Goal: Task Accomplishment & Management: Complete application form

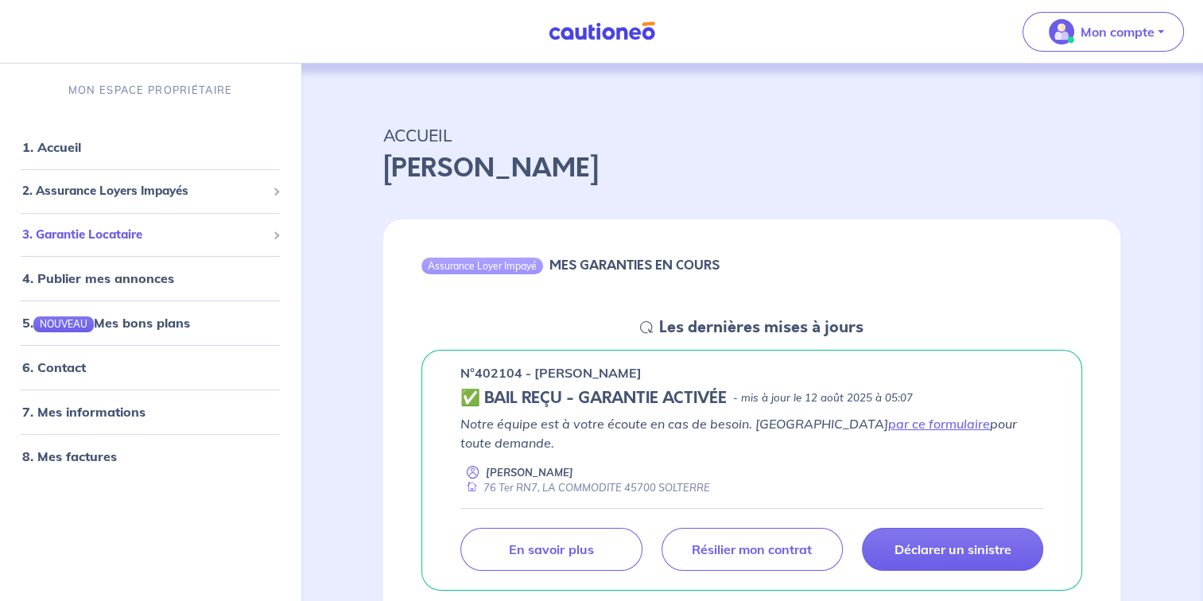
click at [134, 235] on span "3. Garantie Locataire" at bounding box center [144, 235] width 244 height 18
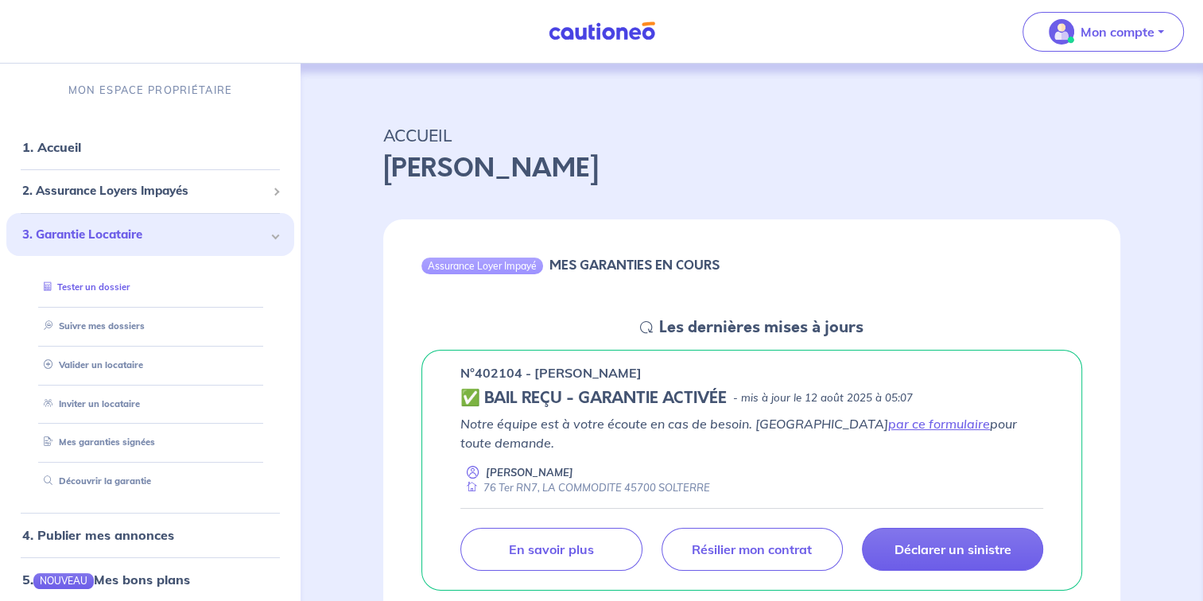
click at [120, 293] on link "Tester un dossier" at bounding box center [83, 286] width 92 height 11
click at [127, 371] on link "Valider un locataire" at bounding box center [89, 364] width 104 height 11
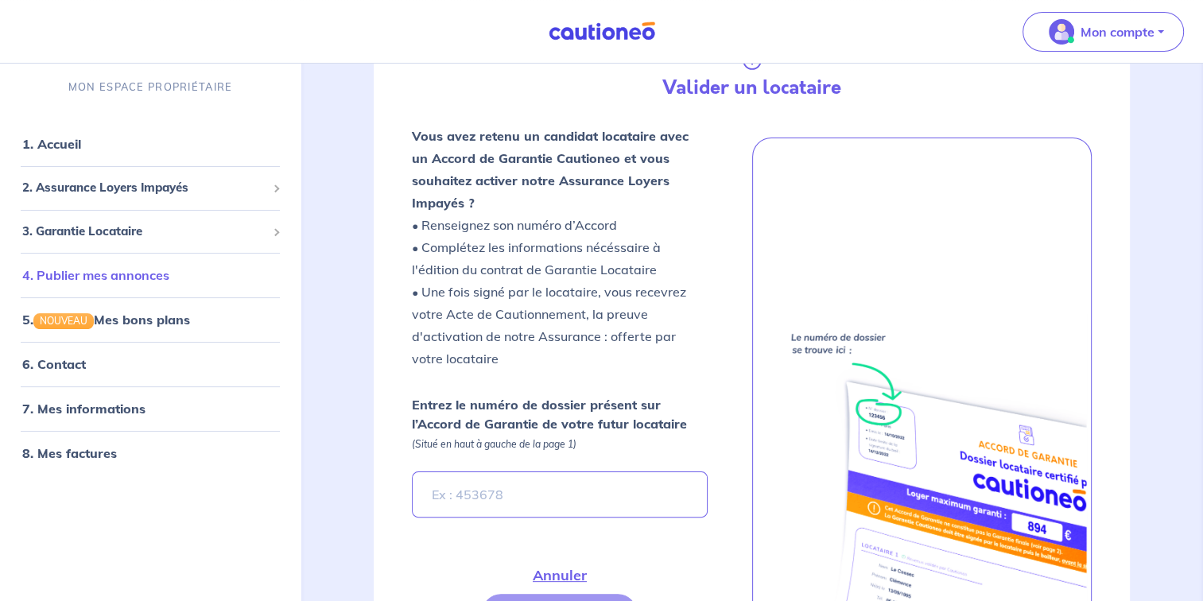
scroll to position [280, 0]
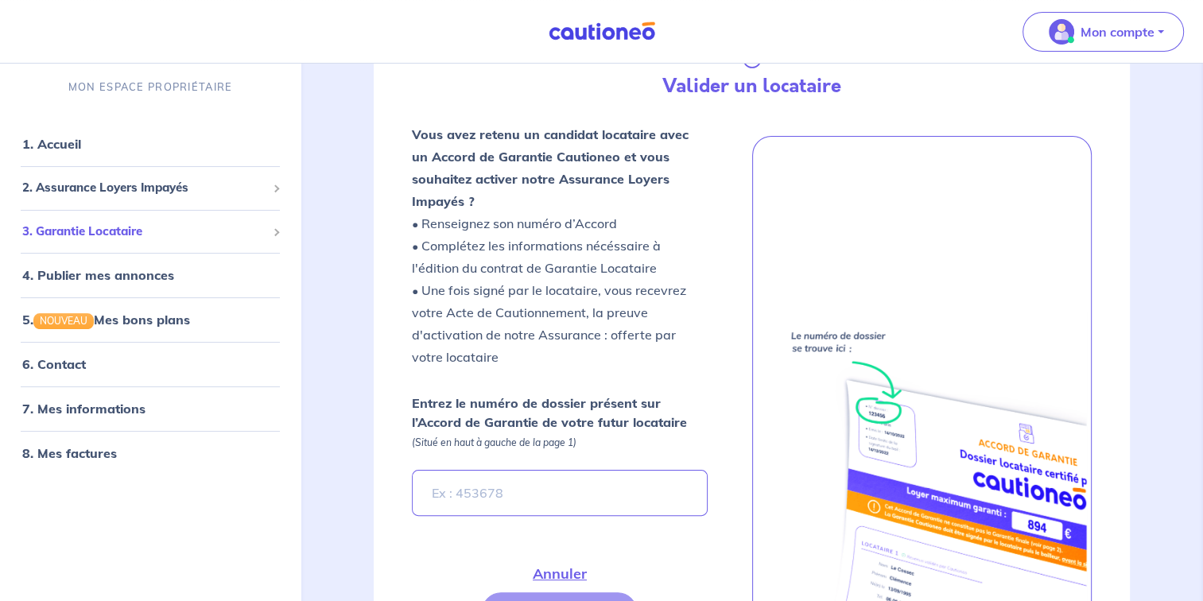
click at [126, 224] on span "3. Garantie Locataire" at bounding box center [144, 231] width 244 height 18
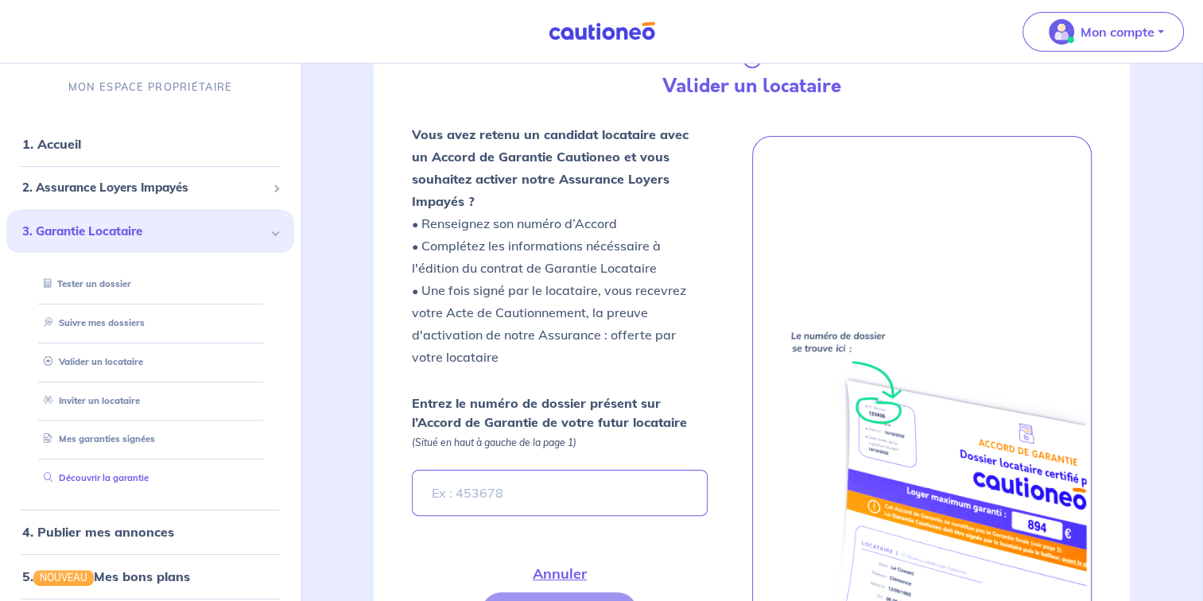
click at [121, 472] on link "Découvrir la garantie" at bounding box center [92, 477] width 111 height 11
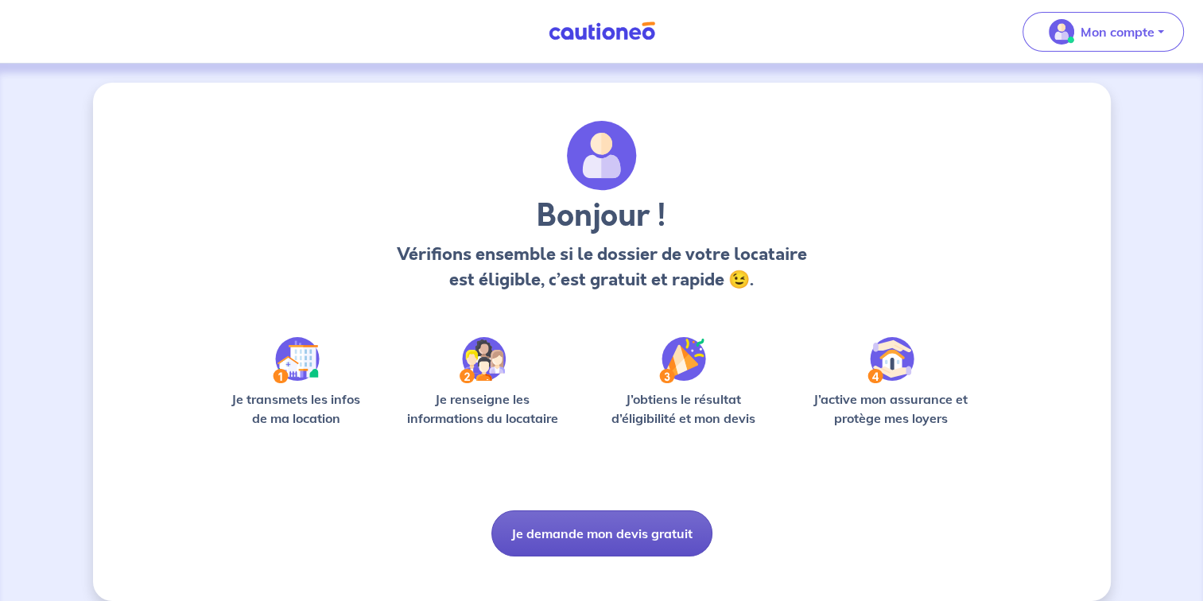
click at [619, 537] on button "Je demande mon devis gratuit" at bounding box center [601, 534] width 221 height 46
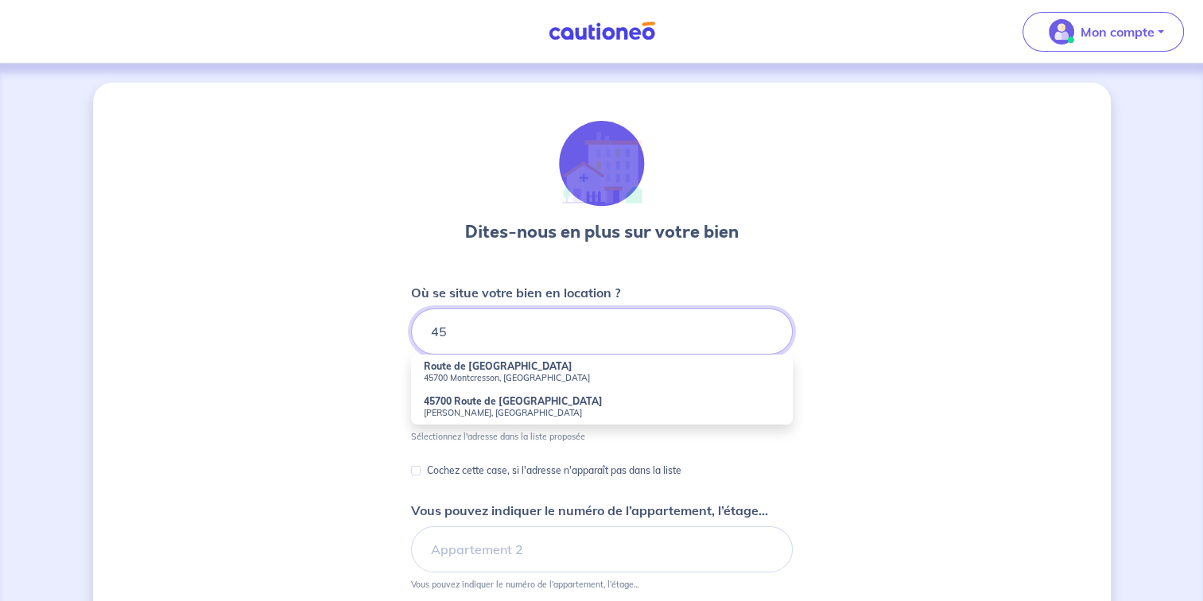
type input "4"
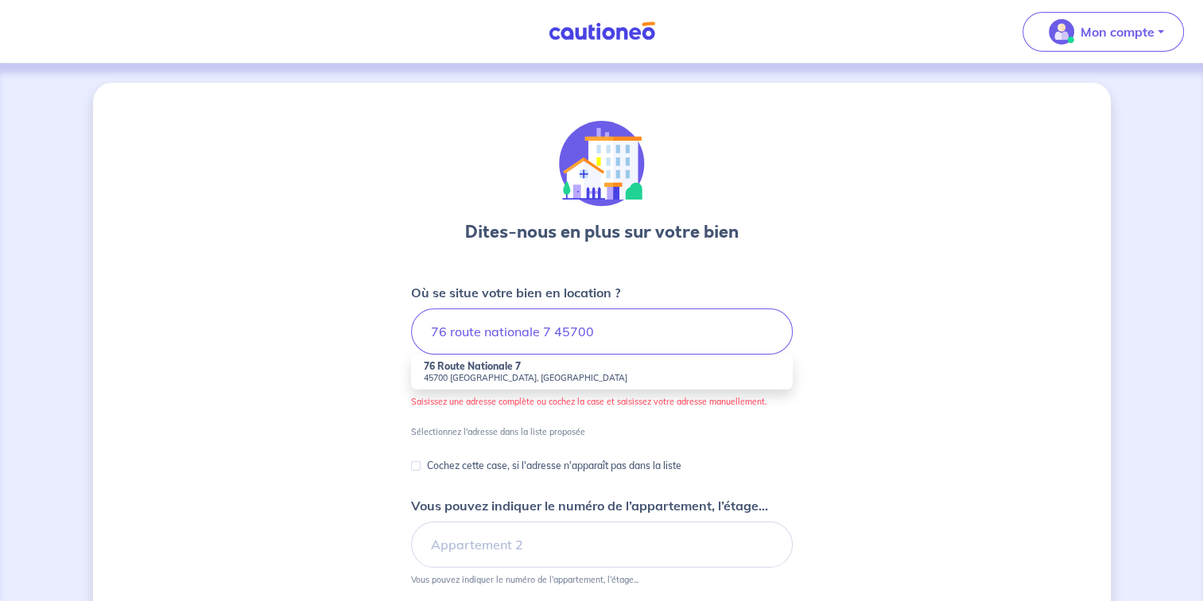
click at [495, 371] on strong "76 Route Nationale 7" at bounding box center [472, 366] width 97 height 12
type input "76 Route Nationale 7, 45700 Solterre, France"
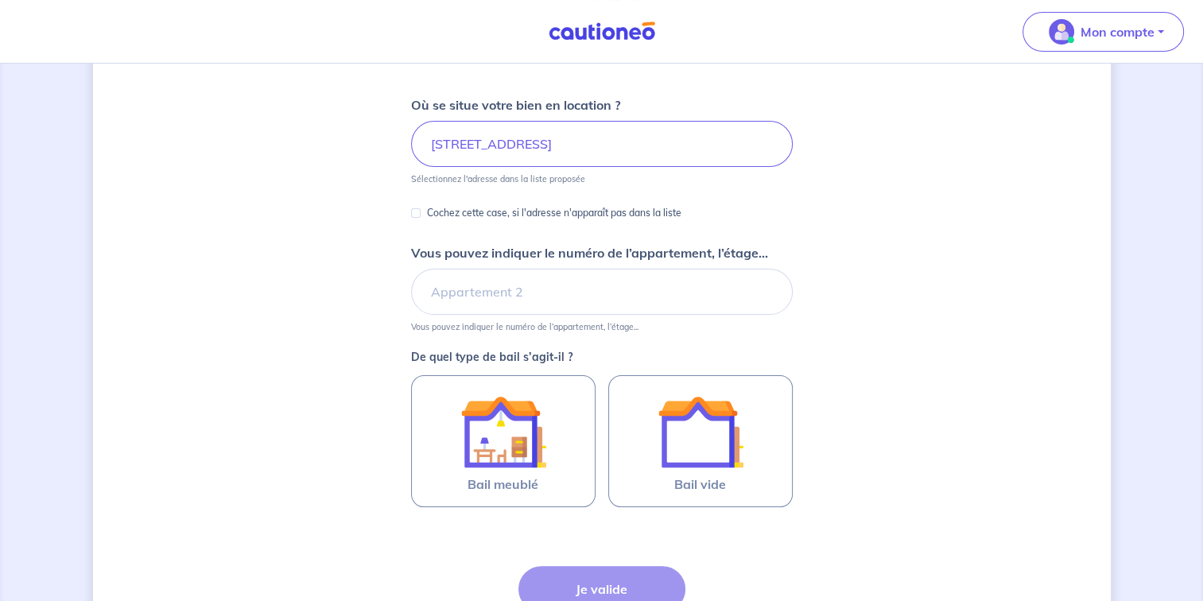
scroll to position [196, 0]
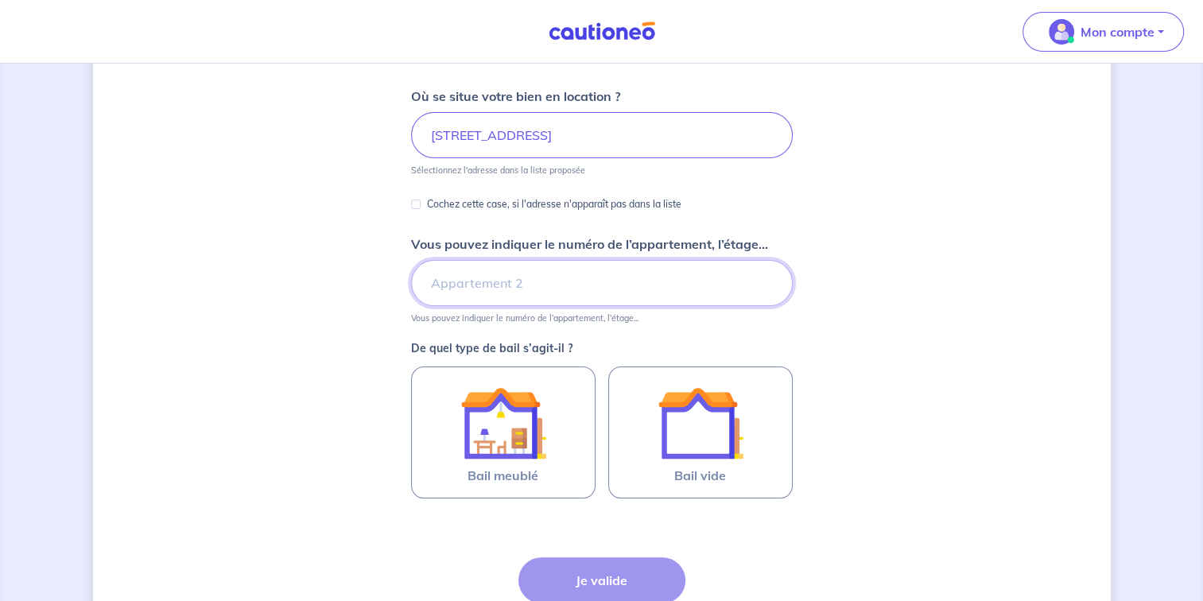
click at [692, 293] on input "Vous pouvez indiquer le numéro de l’appartement, l’étage..." at bounding box center [602, 283] width 382 height 46
click at [902, 346] on div "Dites-nous en plus sur votre bien Où se situe votre bien en location ? 76 Route…" at bounding box center [602, 302] width 1018 height 833
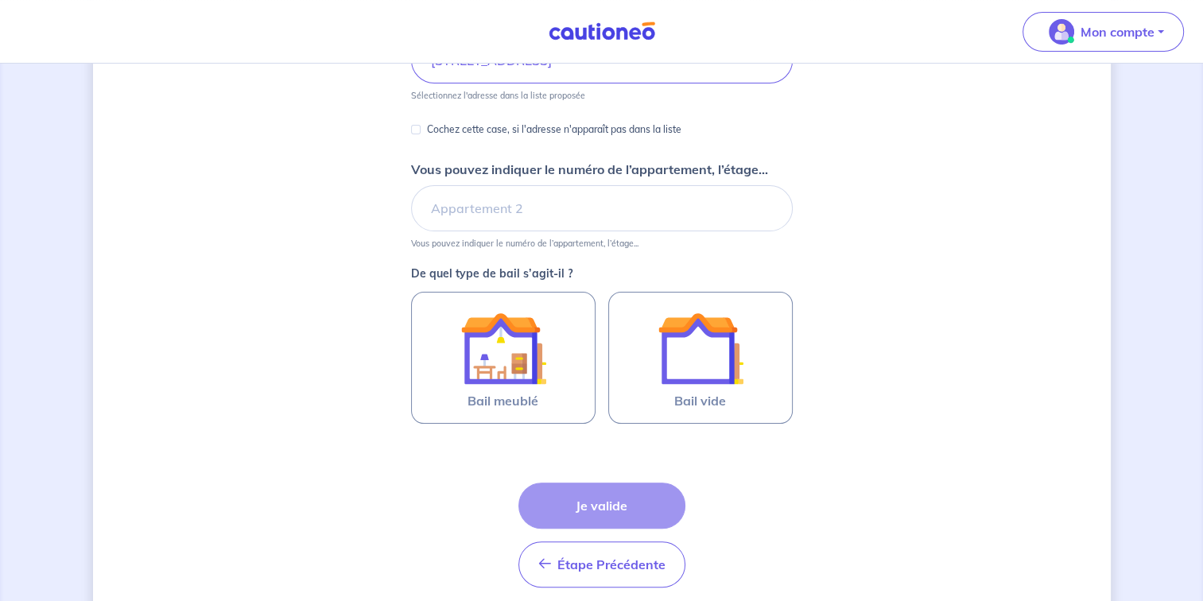
scroll to position [274, 0]
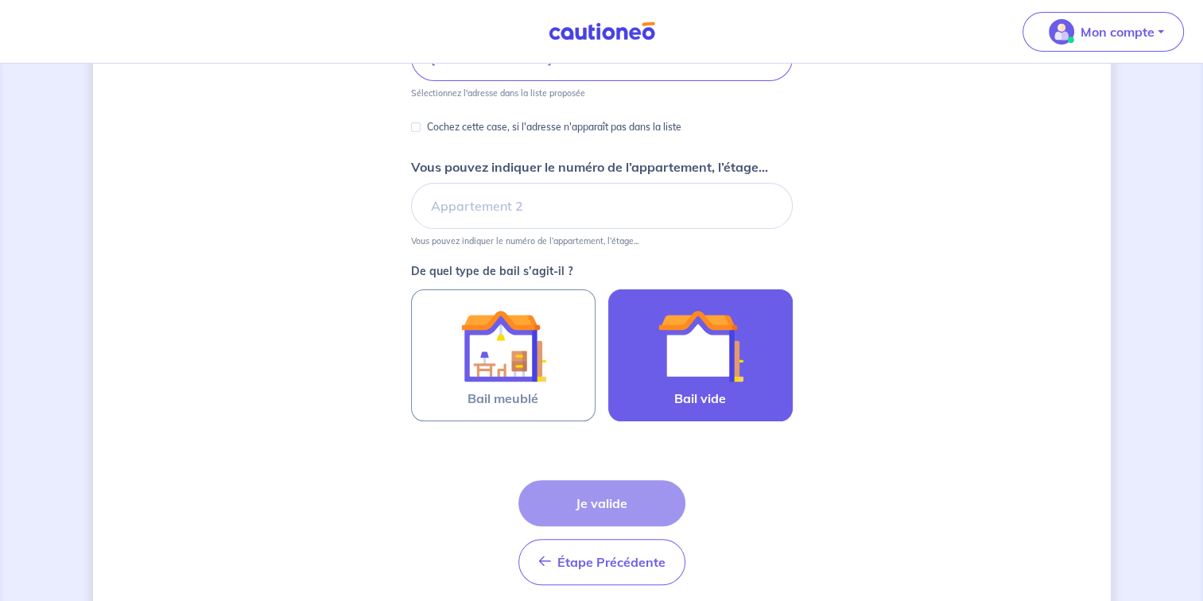
click at [730, 363] on img at bounding box center [701, 346] width 86 height 86
click at [0, 0] on input "Bail vide" at bounding box center [0, 0] width 0 height 0
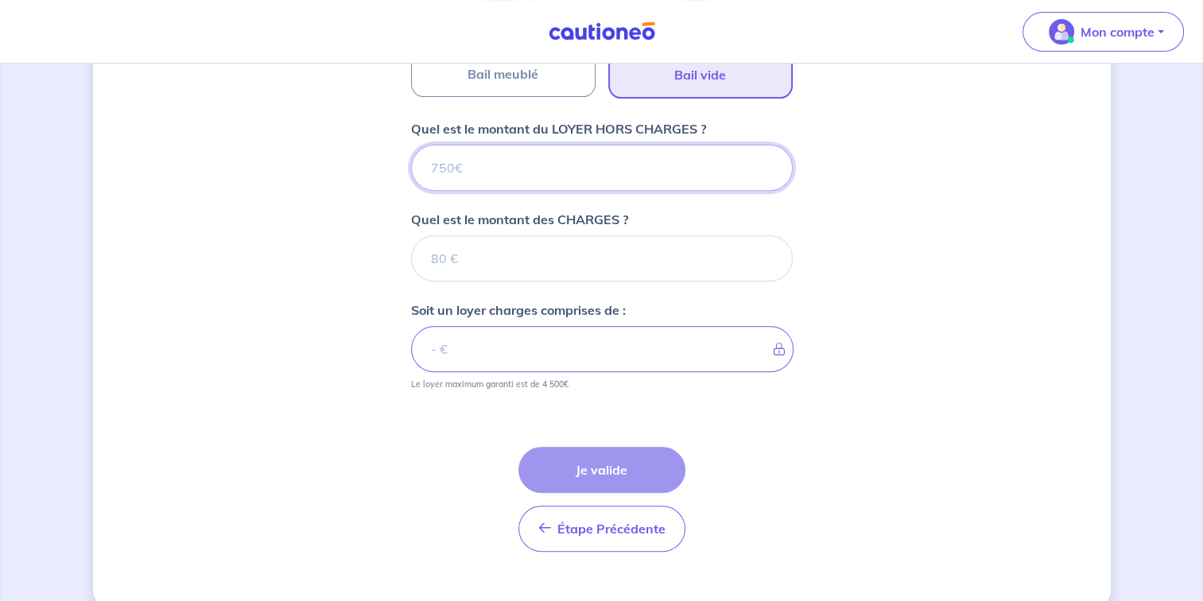
scroll to position [623, 0]
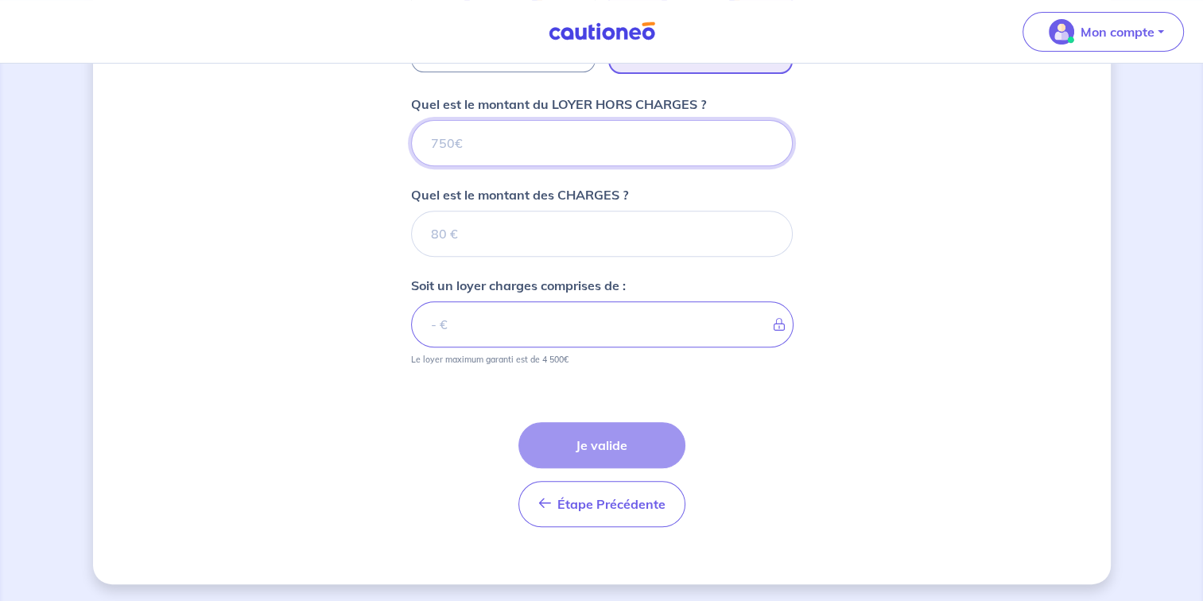
drag, startPoint x: 476, startPoint y: 142, endPoint x: 343, endPoint y: 148, distance: 132.9
click at [343, 148] on div "Dites-nous en plus sur votre bien Où se situe votre bien en location ? 76 Route…" at bounding box center [602, 22] width 1018 height 1124
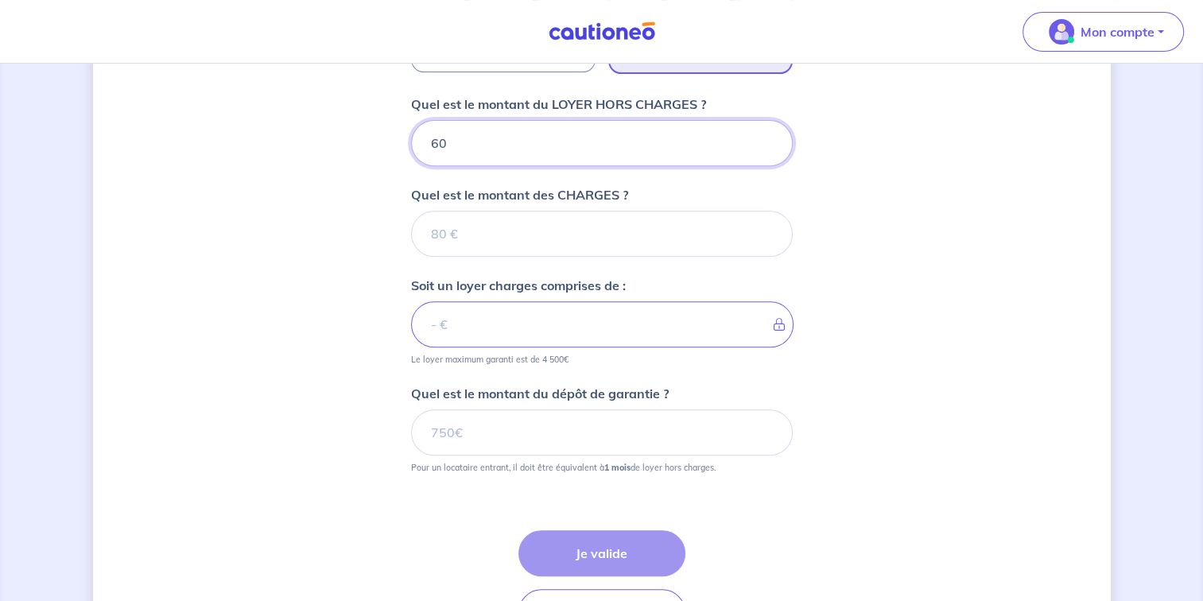
type input "600"
click at [911, 133] on div "Dites-nous en plus sur votre bien Où se situe votre bien en location ? 76 Route…" at bounding box center [602, 76] width 1018 height 1233
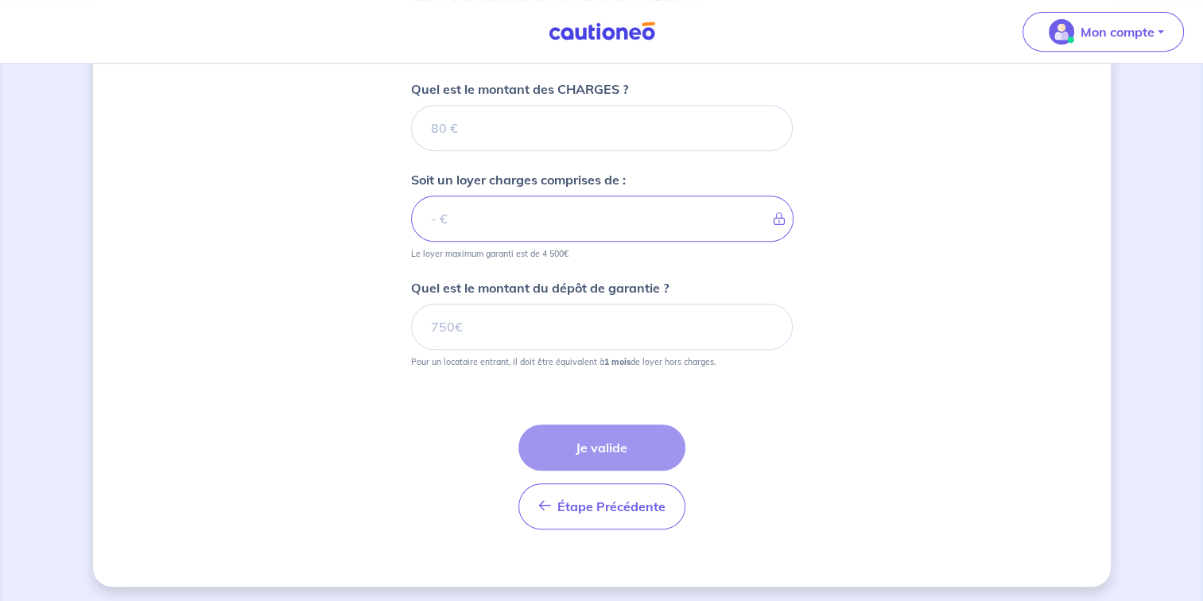
scroll to position [729, 0]
drag, startPoint x: 425, startPoint y: 214, endPoint x: 951, endPoint y: 337, distance: 540.6
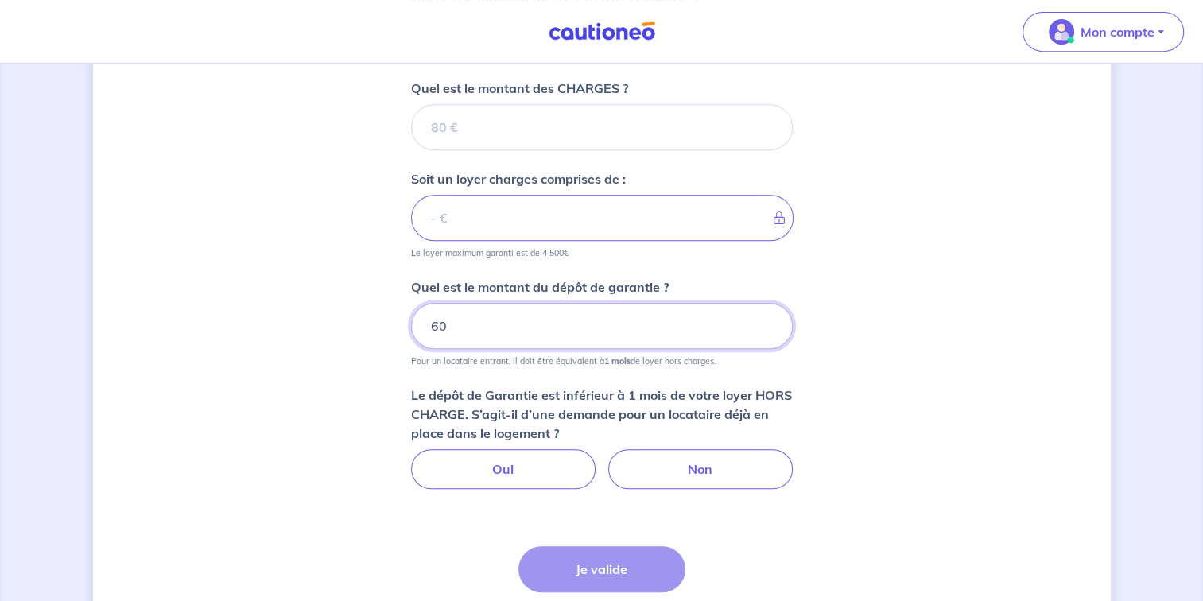
type input "600"
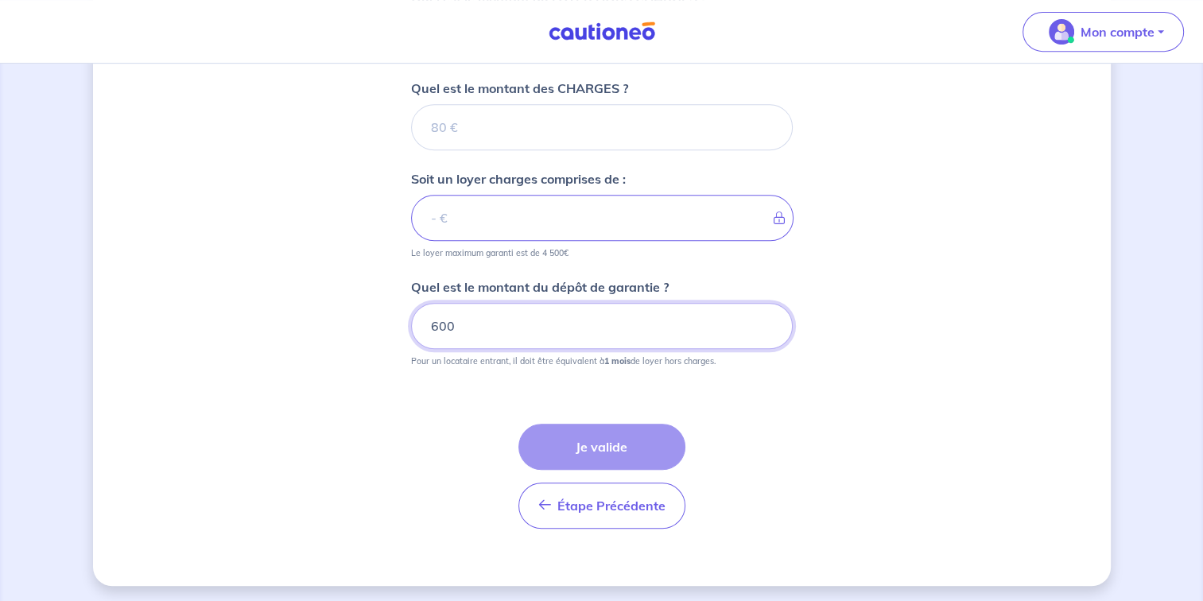
type input "600"
click at [615, 450] on div "Étape Précédente Précédent Je valide Je valide" at bounding box center [601, 476] width 167 height 105
click at [611, 445] on div "Étape Précédente Précédent Je valide Je valide" at bounding box center [601, 476] width 167 height 105
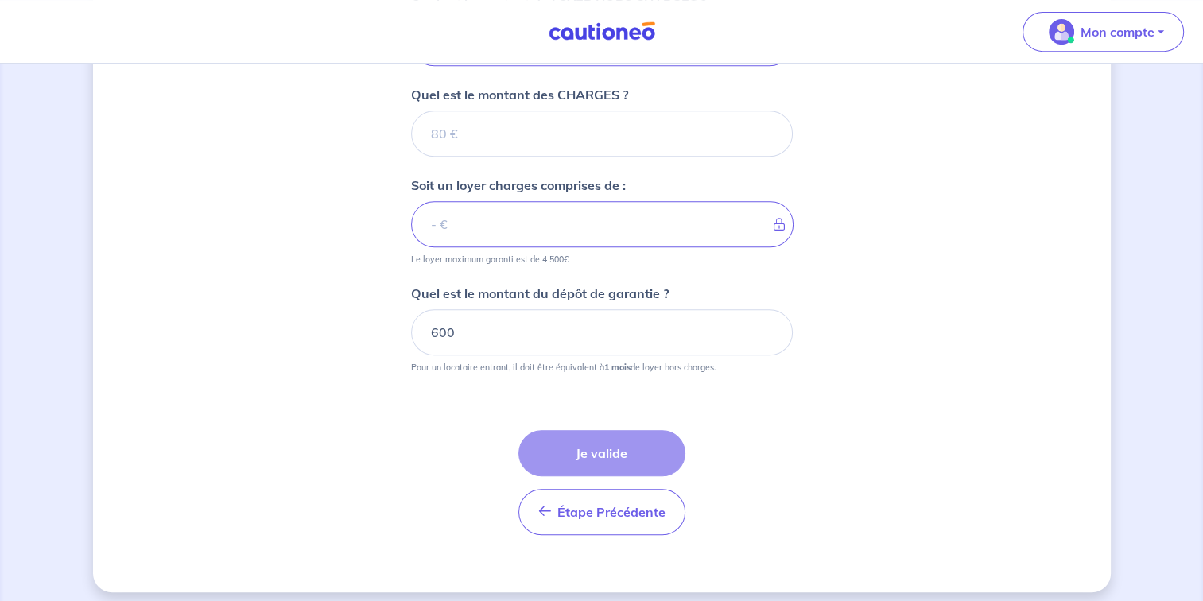
scroll to position [730, 0]
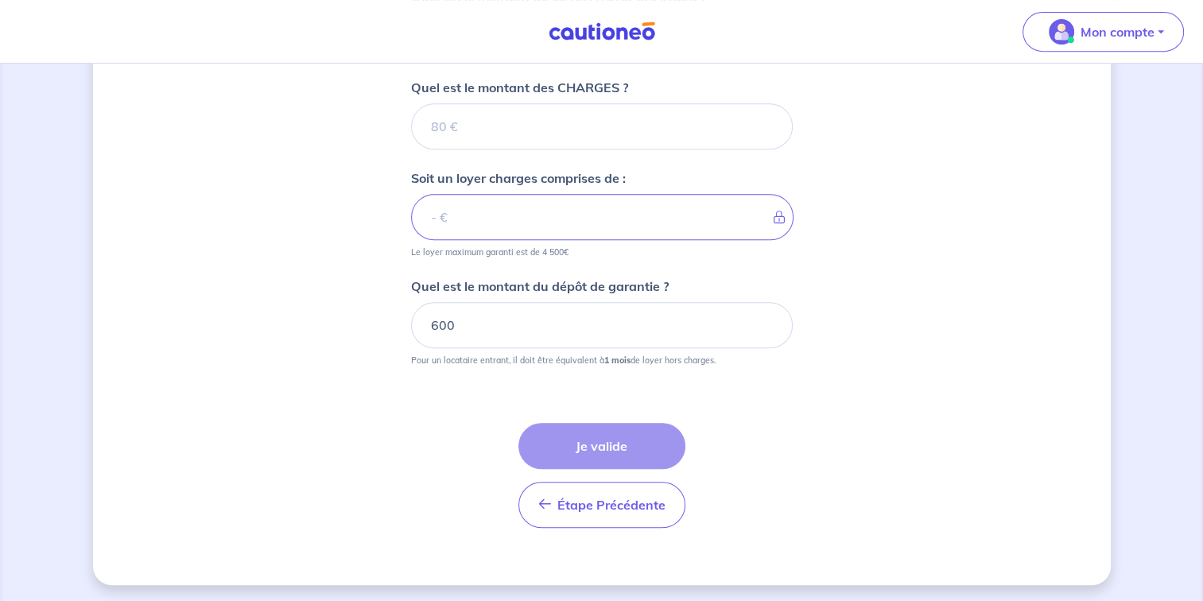
click at [609, 439] on div "Étape Précédente Précédent Je valide Je valide" at bounding box center [601, 475] width 167 height 105
click at [608, 436] on div "Étape Précédente Précédent Je valide Je valide" at bounding box center [601, 475] width 167 height 105
click at [573, 123] on input "Quel est le montant des CHARGES ?" at bounding box center [602, 126] width 382 height 46
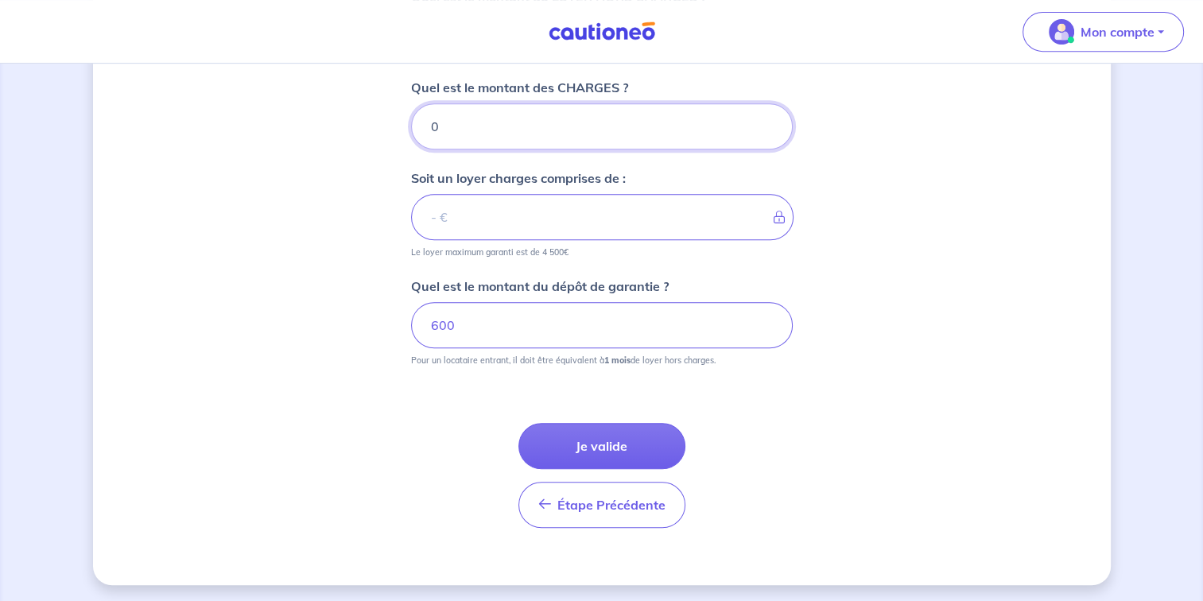
type input "0"
click at [764, 129] on input "0" at bounding box center [602, 126] width 382 height 46
type input "600"
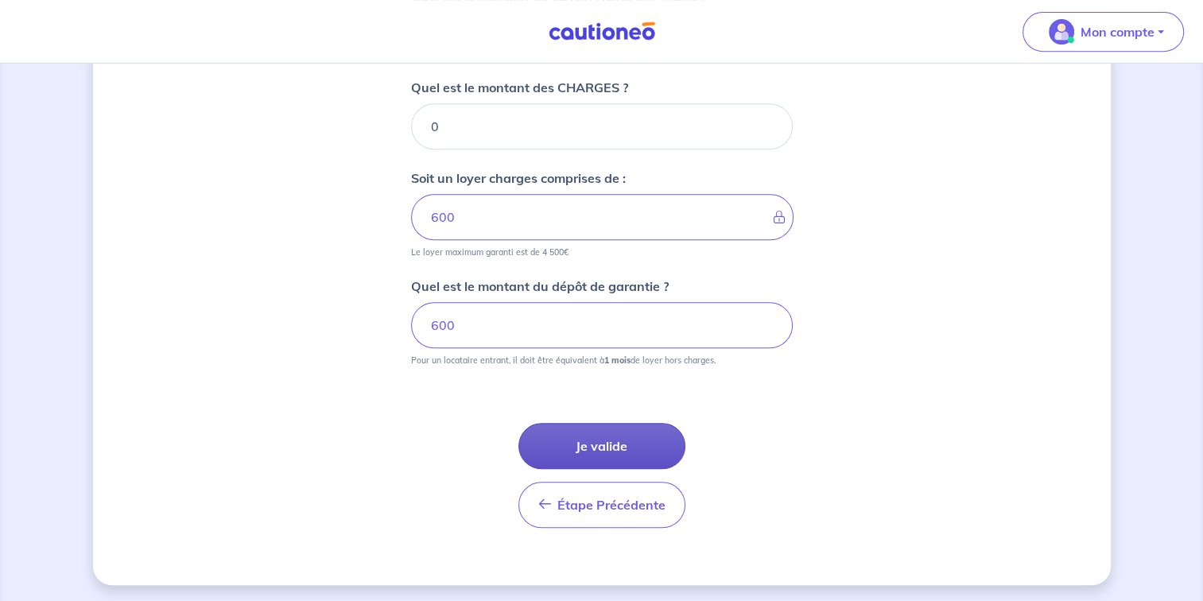
click at [639, 442] on button "Je valide" at bounding box center [601, 446] width 167 height 46
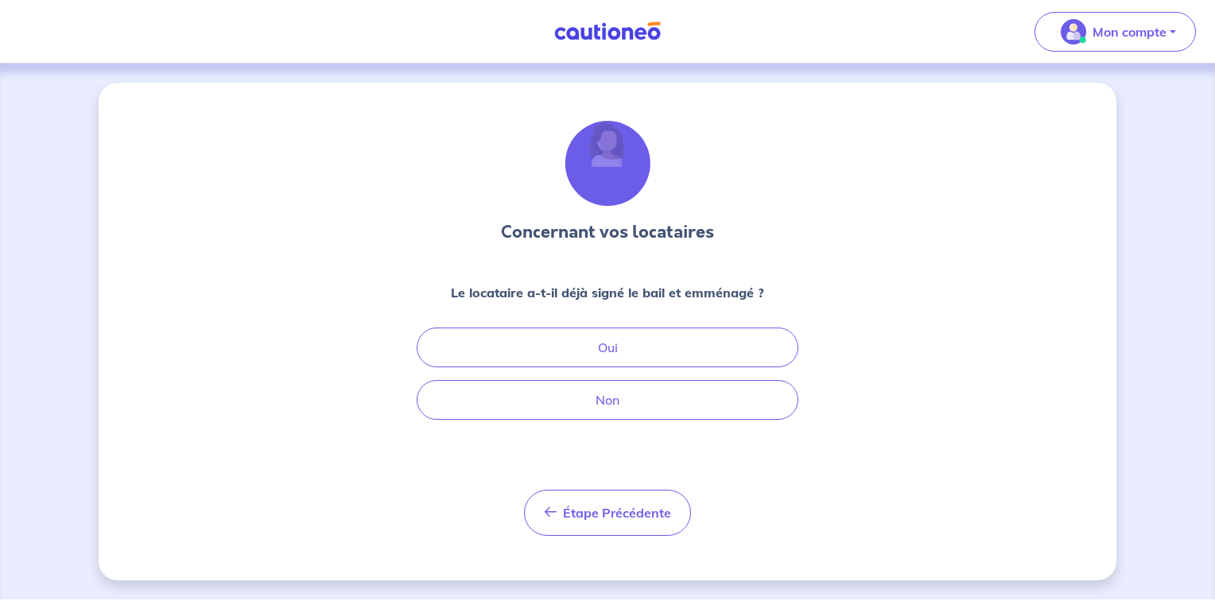
click at [599, 419] on div "Concernant vos locataires Le locataire a-t-il déjà signé le bail et emménagé ? …" at bounding box center [608, 328] width 382 height 415
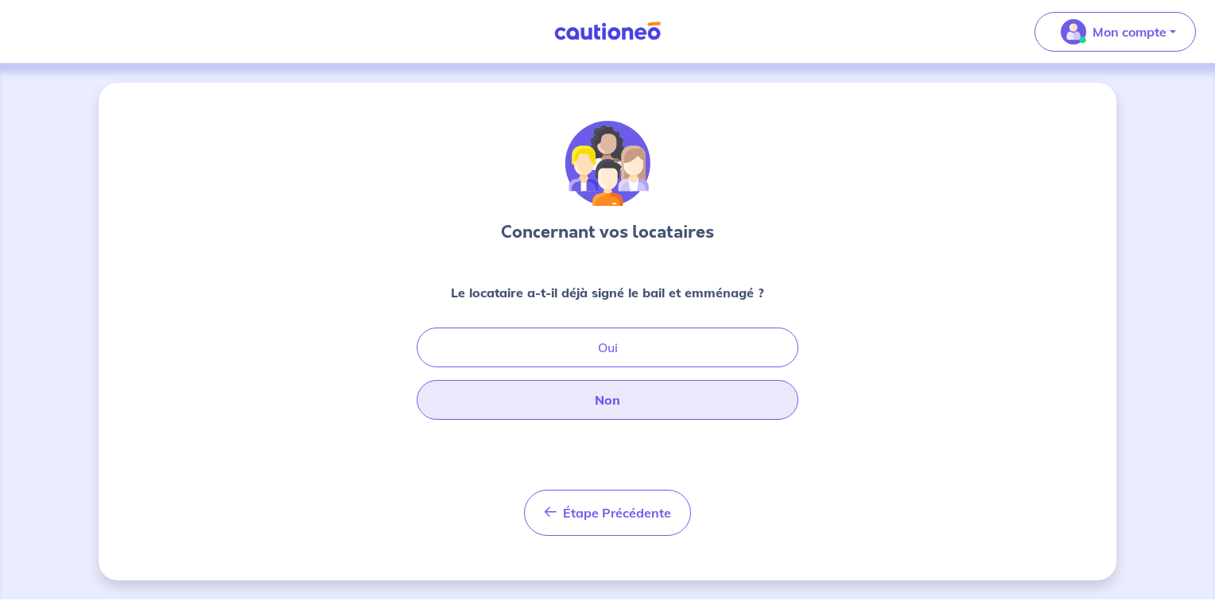
click at [603, 410] on button "Non" at bounding box center [608, 400] width 382 height 40
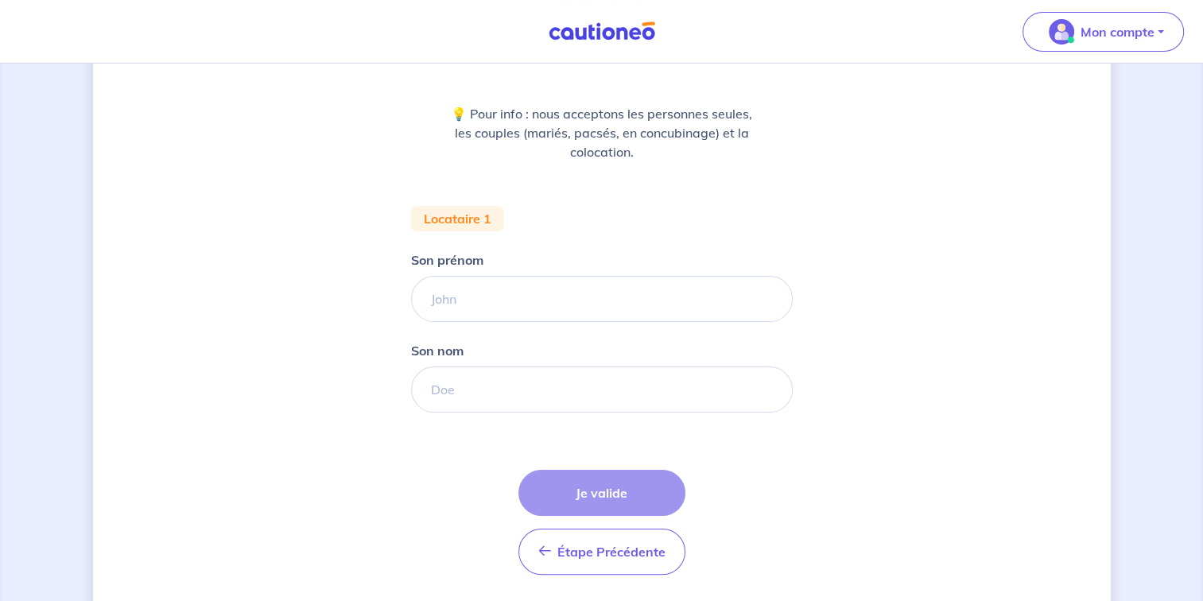
scroll to position [178, 0]
click at [488, 294] on input "Son prénom" at bounding box center [602, 300] width 382 height 46
type input "Kevin"
click at [498, 390] on input "Son nom" at bounding box center [602, 390] width 382 height 46
click at [480, 407] on input "Son nom" at bounding box center [602, 390] width 382 height 46
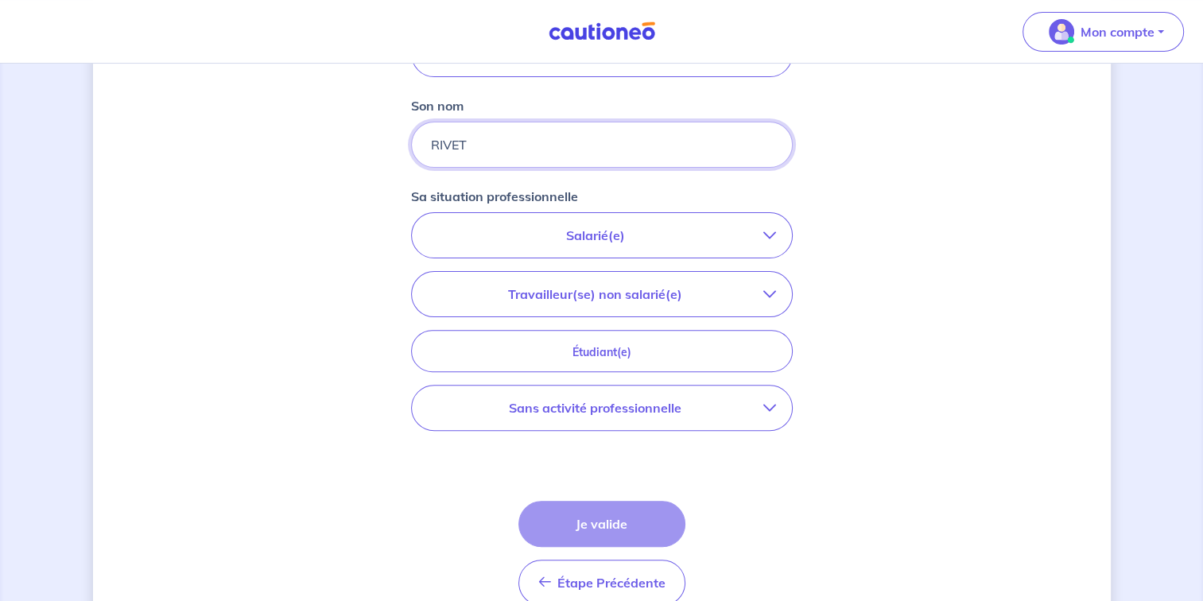
scroll to position [425, 0]
type input "RIVET"
click at [771, 235] on icon "button" at bounding box center [769, 234] width 13 height 13
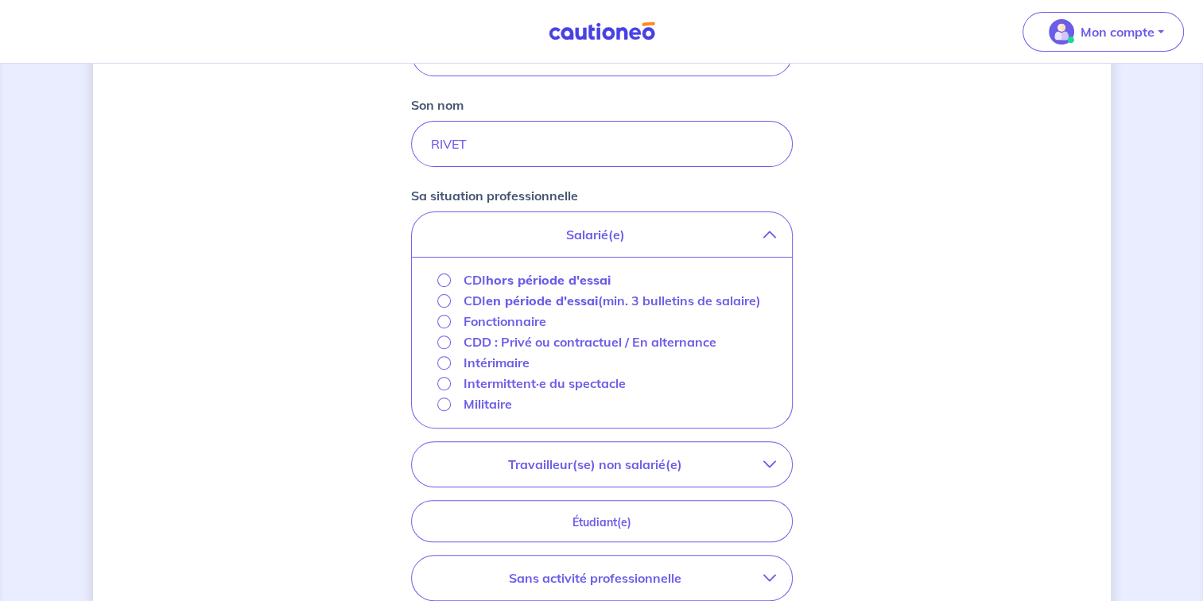
click at [457, 281] on div "CDI hors période d'essai" at bounding box center [524, 279] width 174 height 19
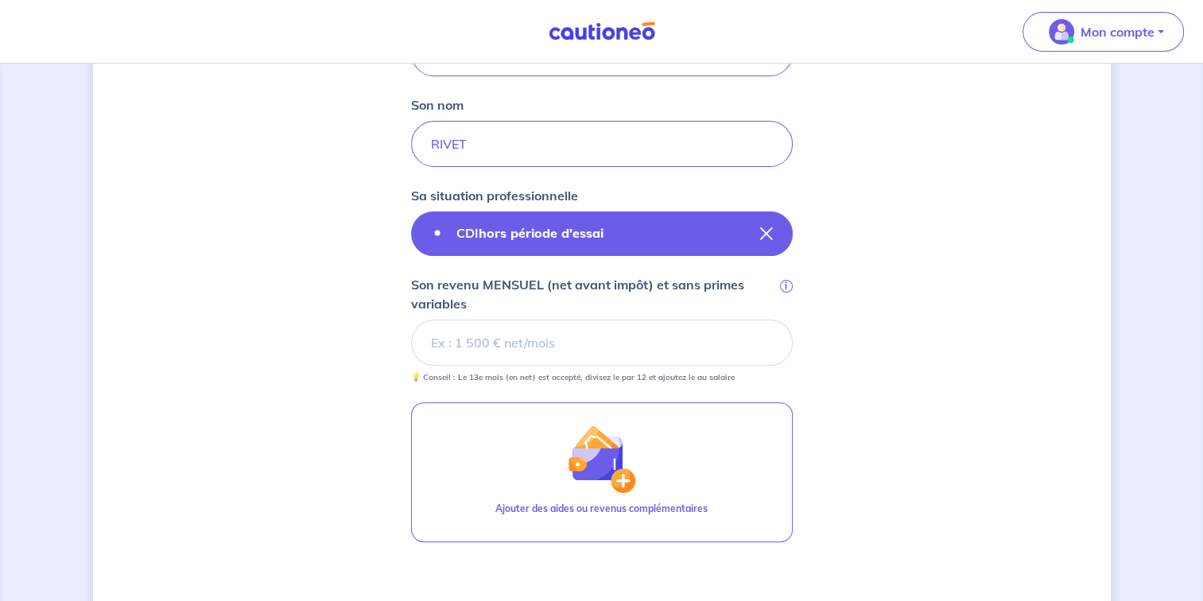
click at [761, 224] on button "CDI hors période d'essai" at bounding box center [602, 234] width 382 height 45
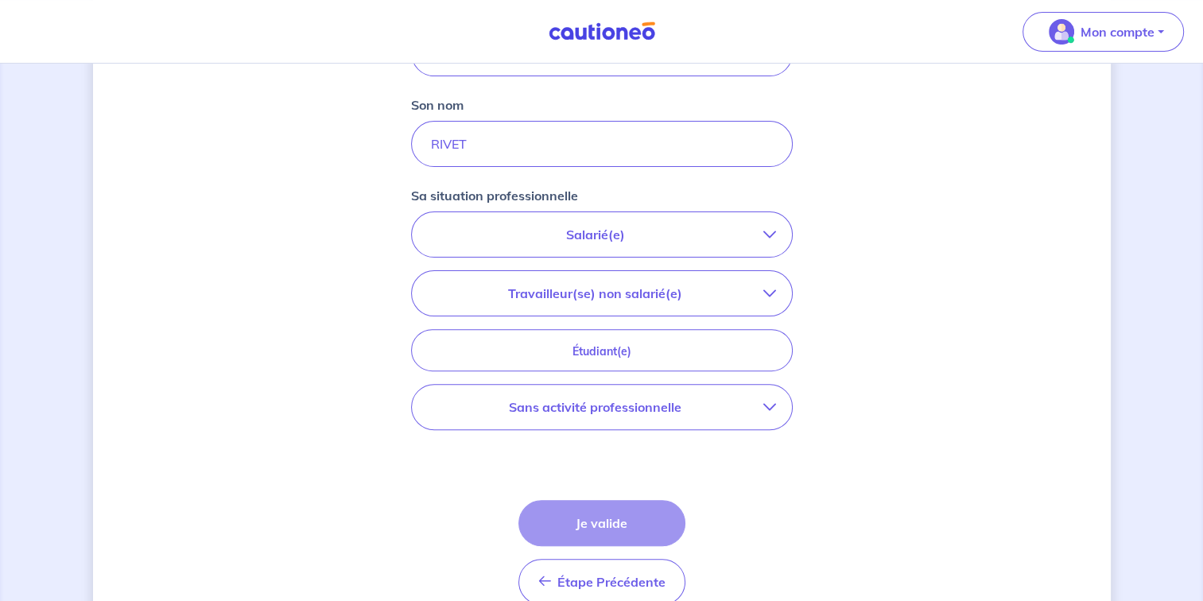
click at [709, 227] on p "Salarié(e)" at bounding box center [596, 234] width 336 height 19
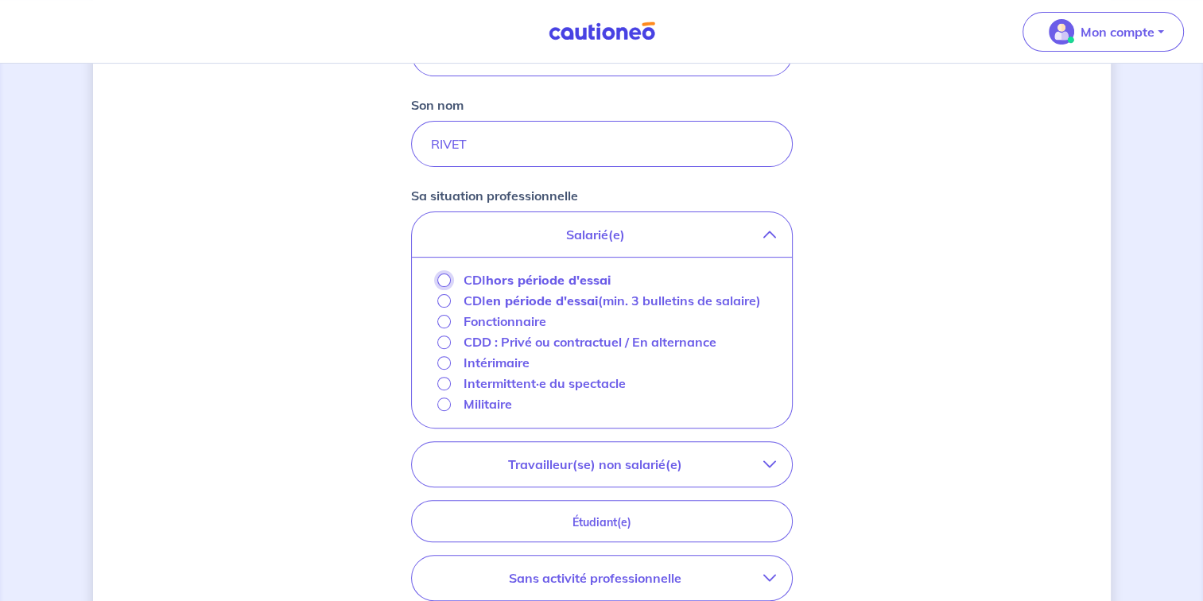
click at [446, 279] on input "CDI hors période d'essai" at bounding box center [444, 281] width 14 height 14
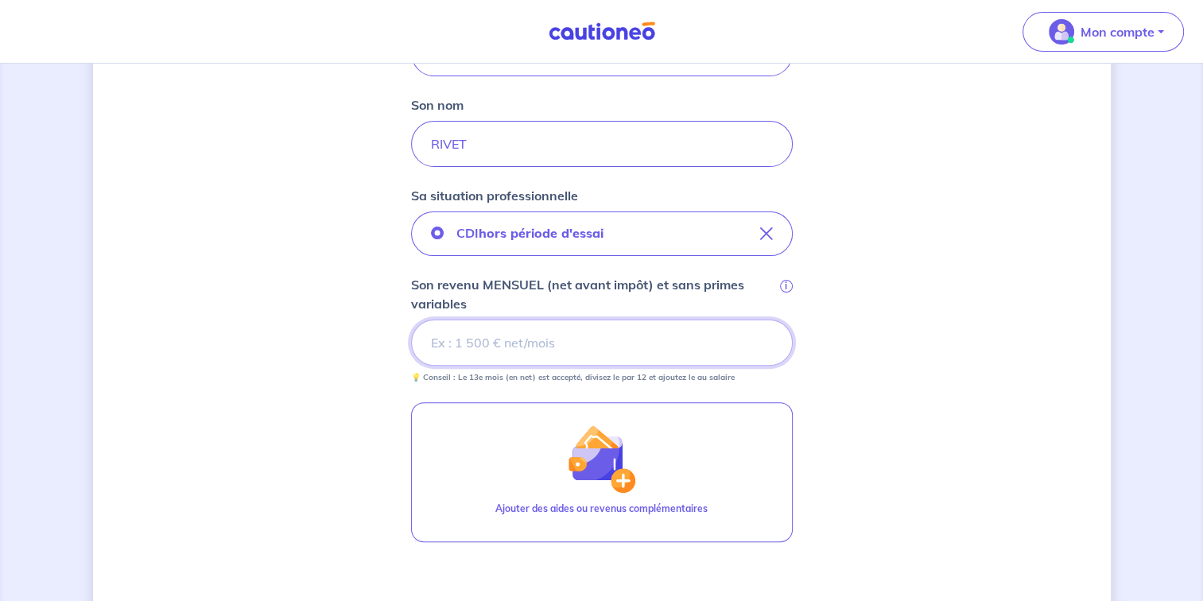
click at [485, 347] on input "Son revenu MENSUEL (net avant impôt) et sans primes variables i" at bounding box center [602, 343] width 382 height 46
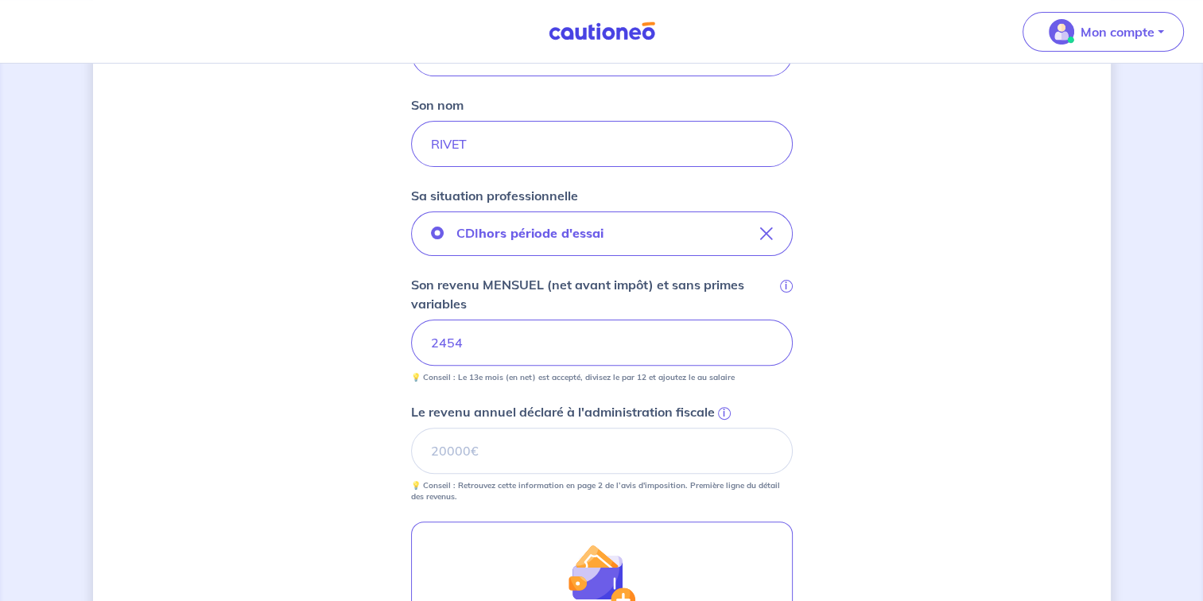
click at [1027, 365] on div "Concernant vos locataires 💡 Pour info : nous acceptons les personnes seules, le…" at bounding box center [602, 279] width 1018 height 1242
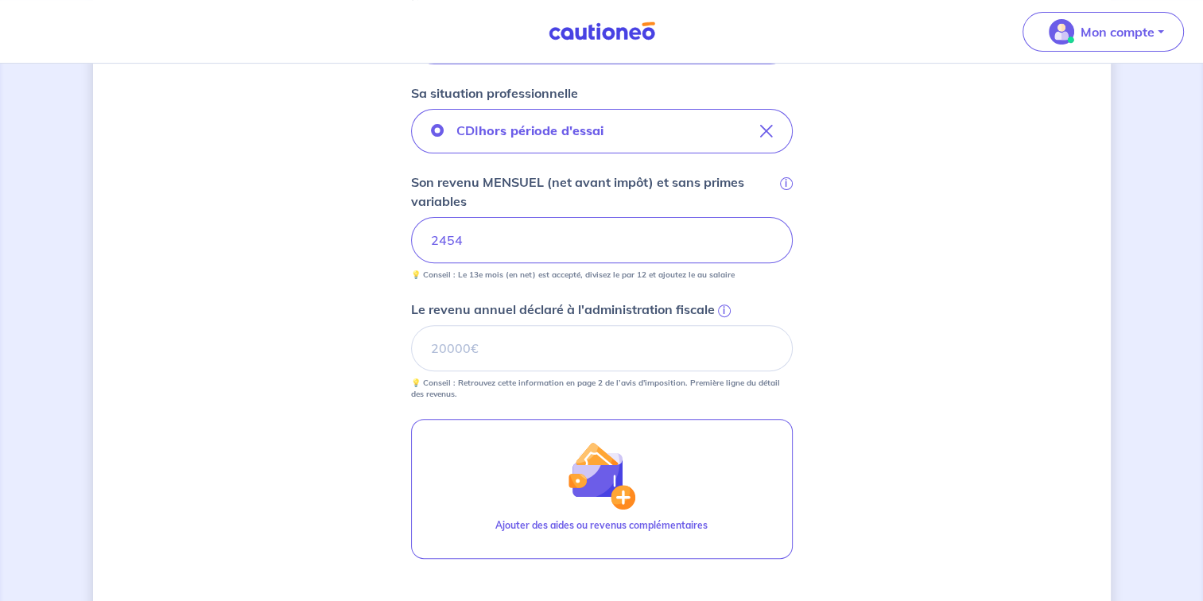
scroll to position [529, 0]
click at [513, 345] on input "Le revenu annuel déclaré à l'administration fiscale i" at bounding box center [602, 347] width 382 height 46
type input "25302"
click at [910, 399] on div "Concernant vos locataires 💡 Pour info : nous acceptons les personnes seules, le…" at bounding box center [602, 175] width 1018 height 1242
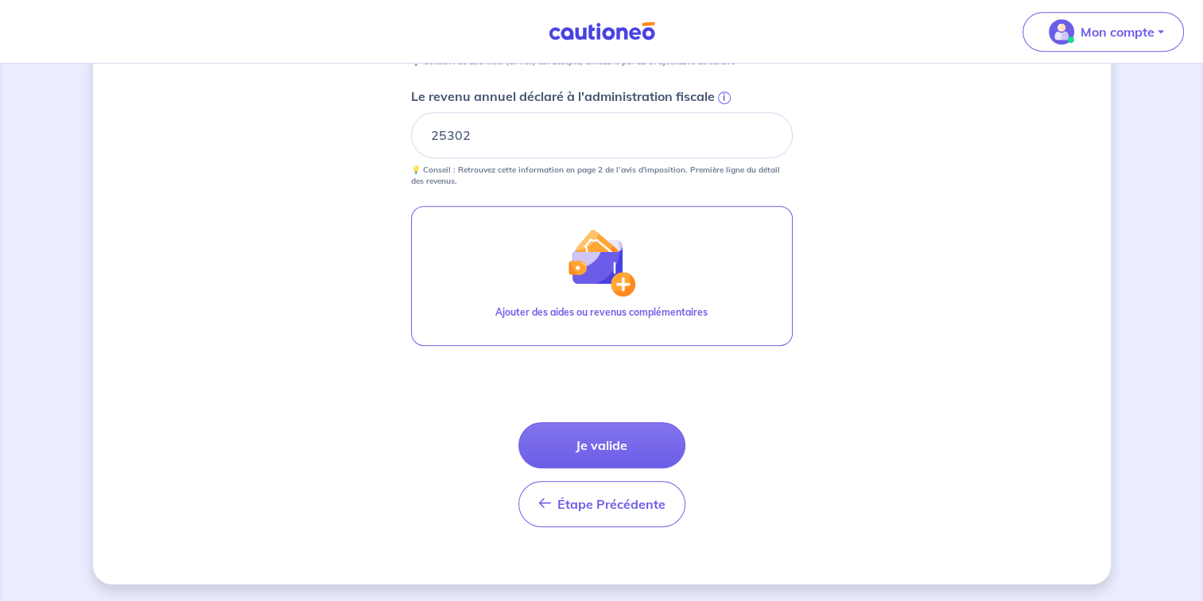
scroll to position [681, 0]
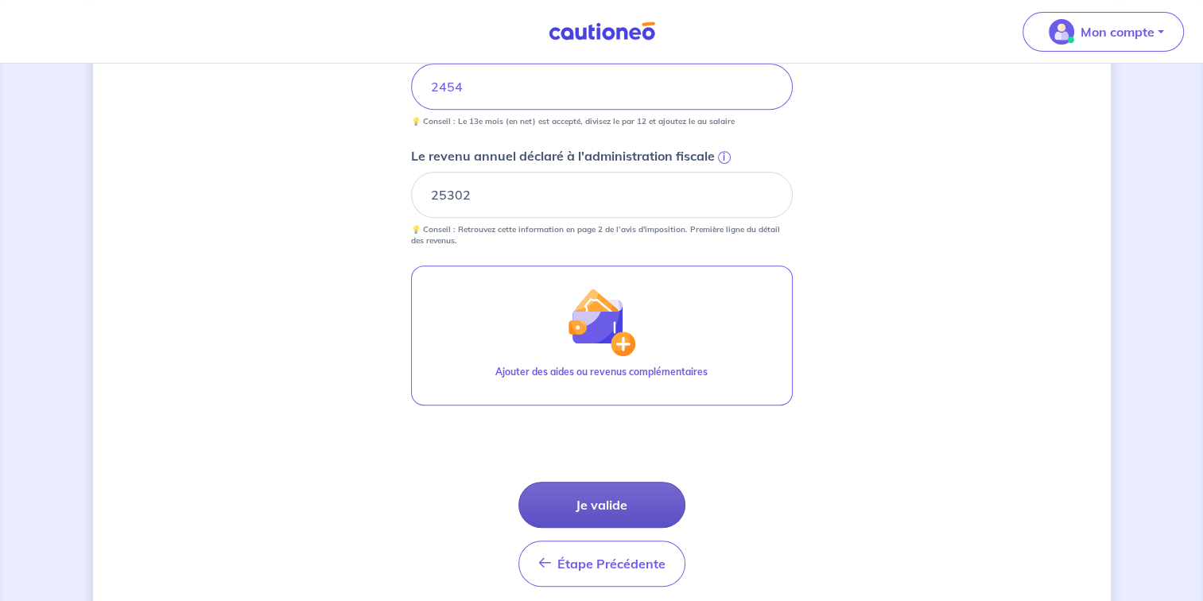
click at [631, 503] on button "Je valide" at bounding box center [601, 505] width 167 height 46
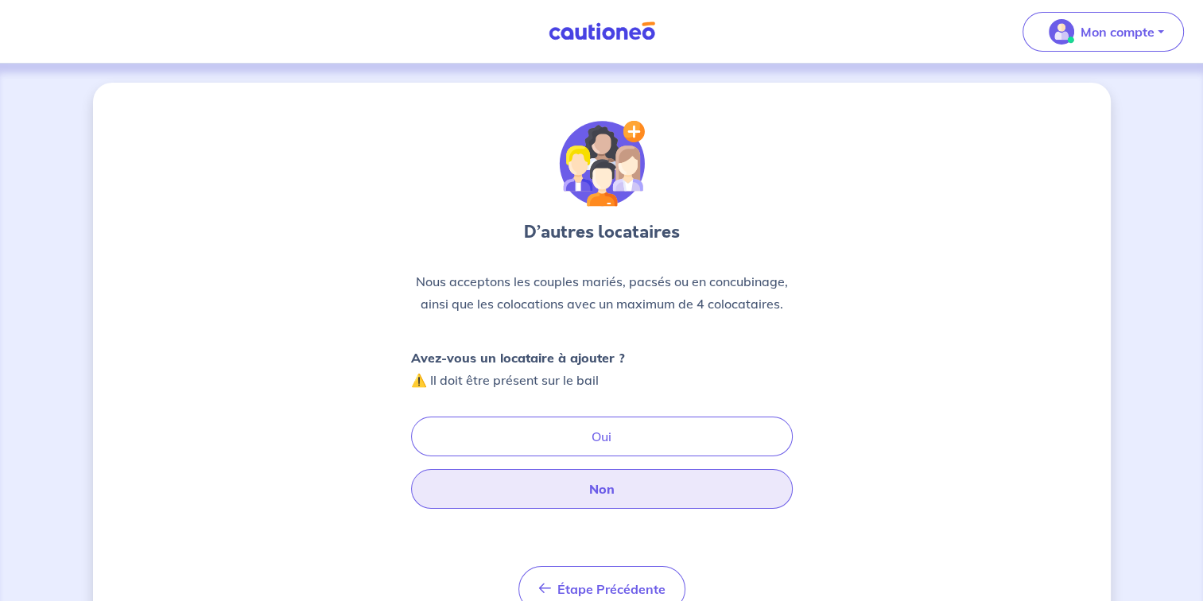
click at [604, 498] on button "Non" at bounding box center [602, 489] width 382 height 40
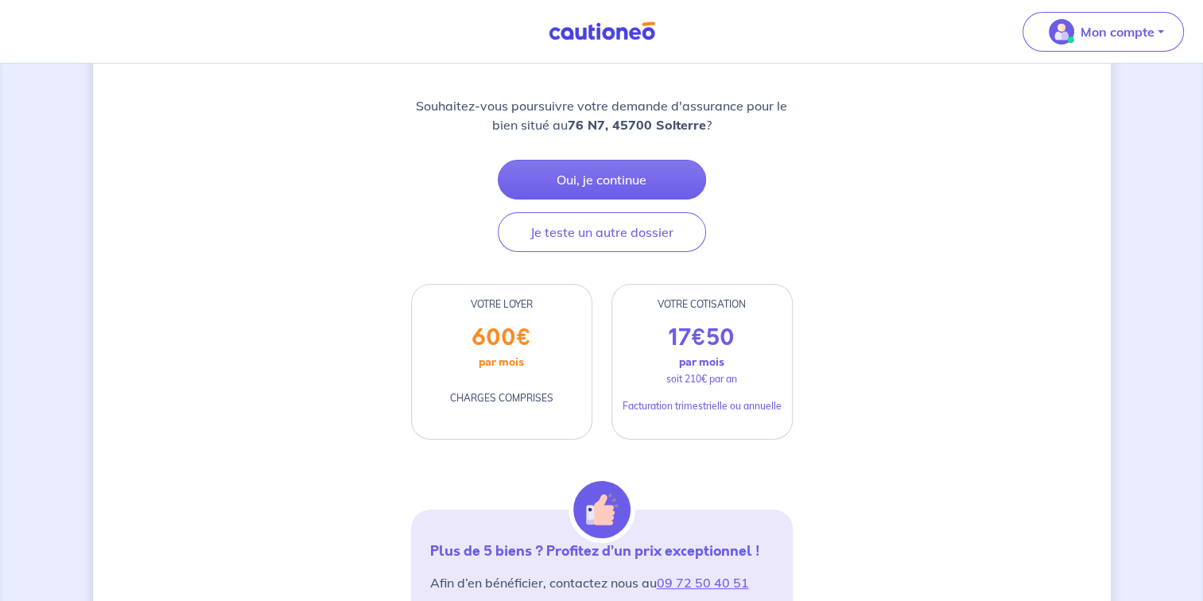
scroll to position [213, 0]
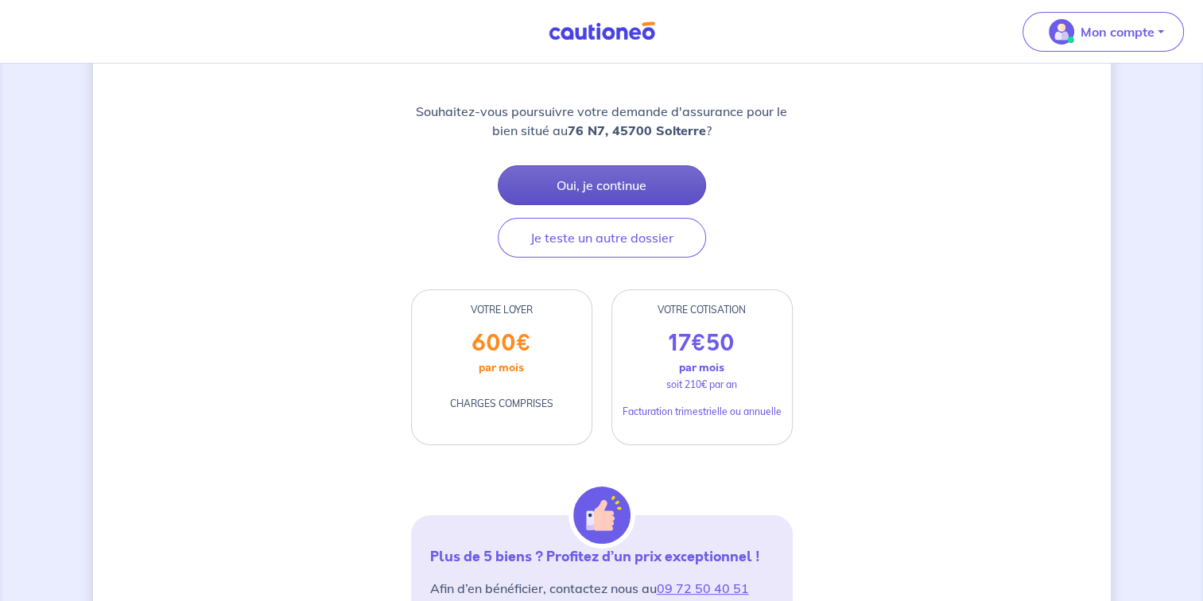
click at [603, 180] on button "Oui, je continue" at bounding box center [602, 185] width 208 height 40
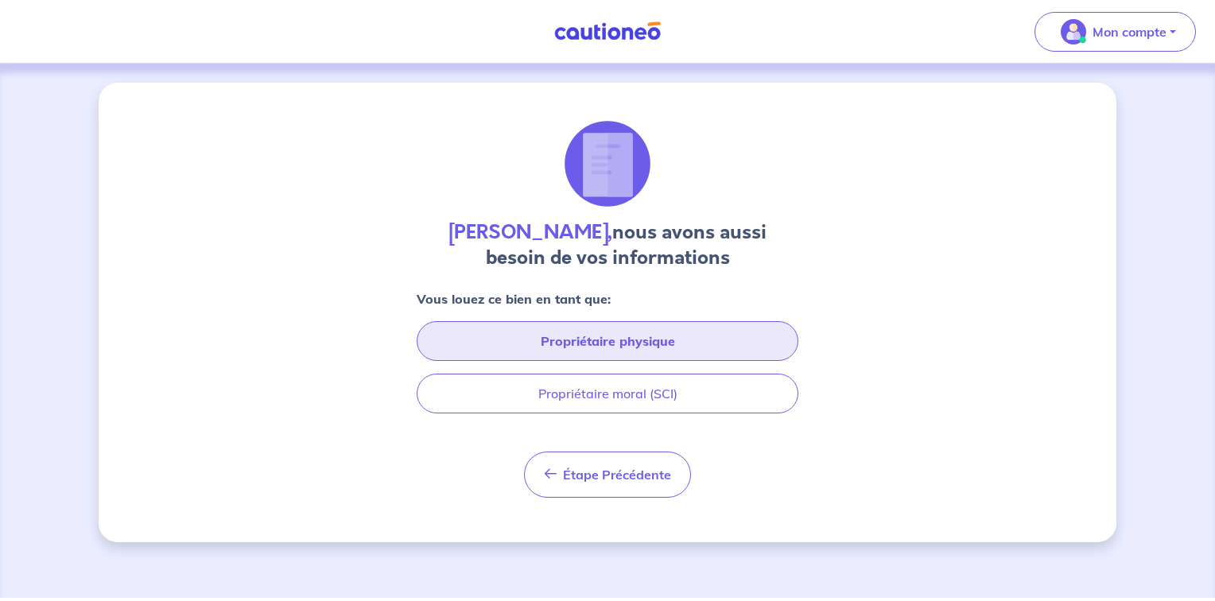
click at [678, 340] on button "Propriétaire physique" at bounding box center [608, 341] width 382 height 40
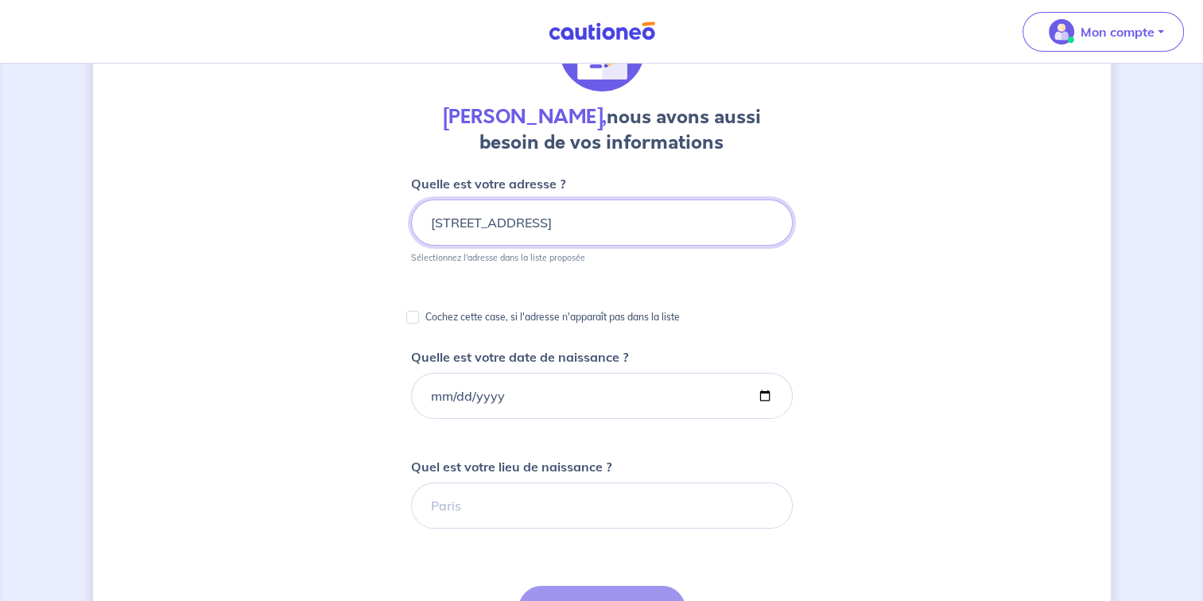
scroll to position [120, 0]
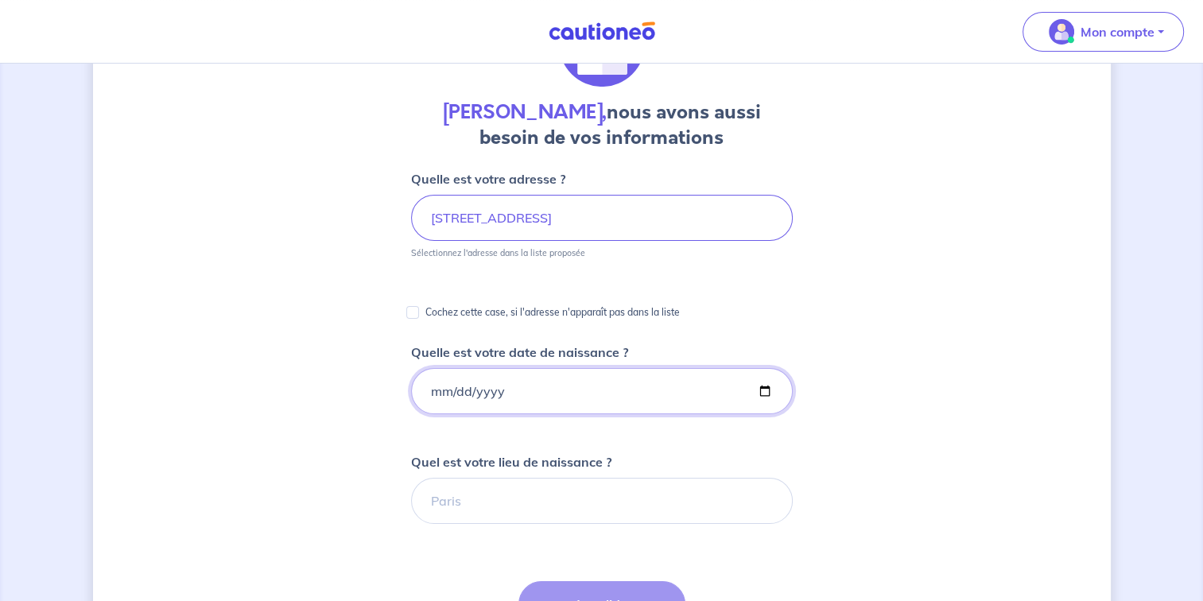
click at [629, 383] on input "Quelle est votre date de naissance ?" at bounding box center [602, 391] width 382 height 46
type input "1975-09-24"
click at [843, 435] on div "Damien Durant, nous avons aussi besoin de vos informations Quelle est votre adr…" at bounding box center [602, 477] width 1018 height 1029
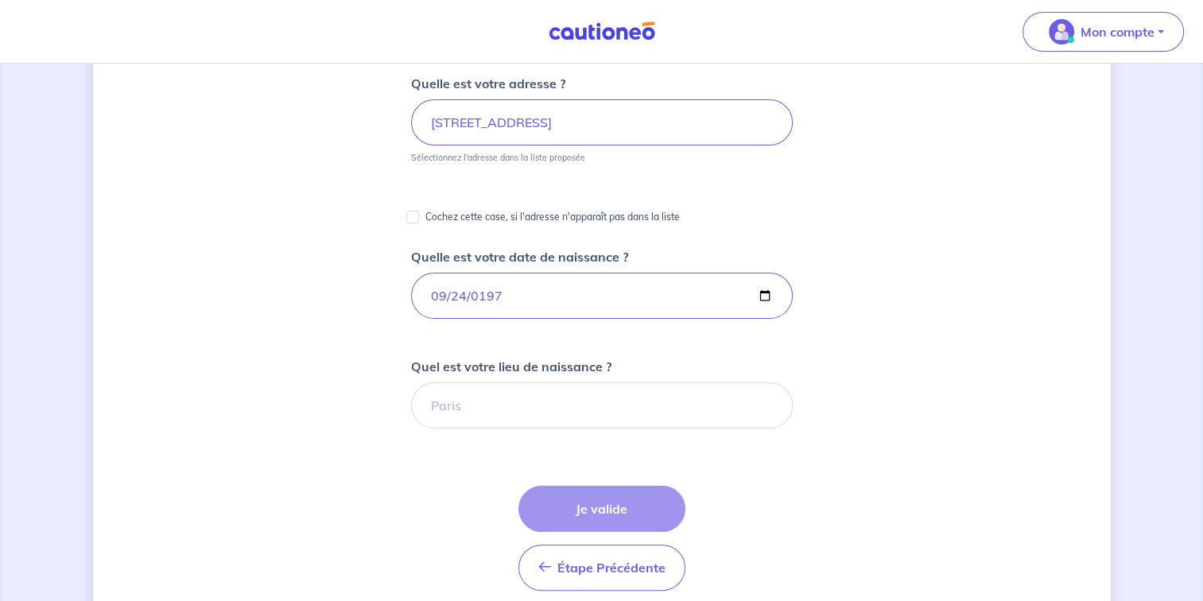
scroll to position [262, 0]
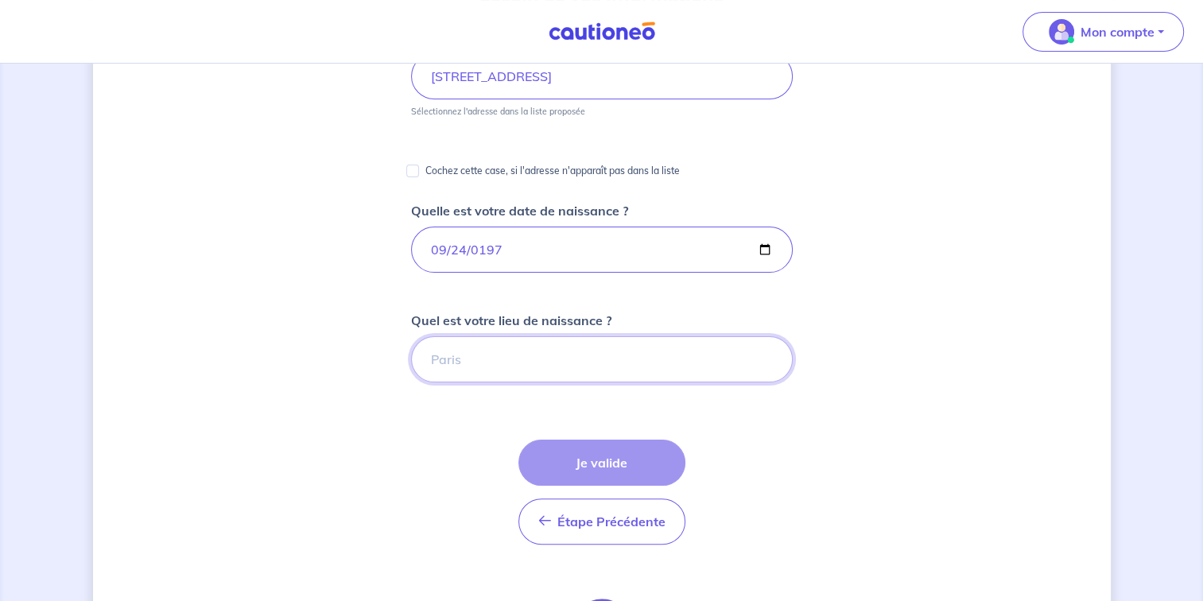
click at [728, 352] on input "Quel est votre lieu de naissance ?" at bounding box center [602, 359] width 382 height 46
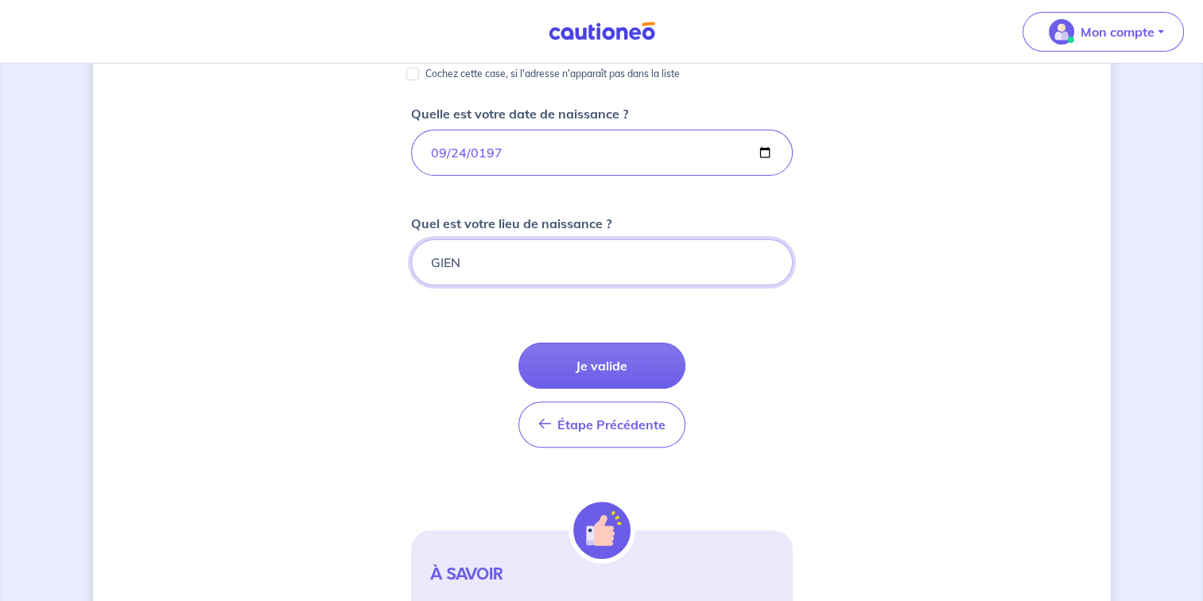
scroll to position [364, 0]
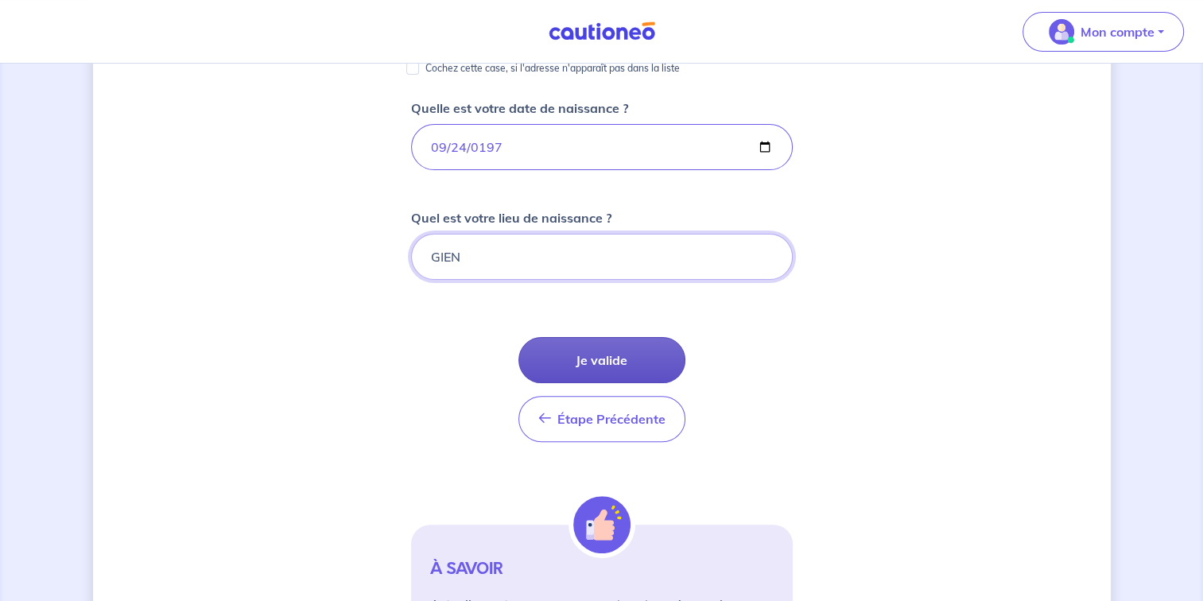
type input "GIEN"
click at [630, 369] on button "Je valide" at bounding box center [601, 360] width 167 height 46
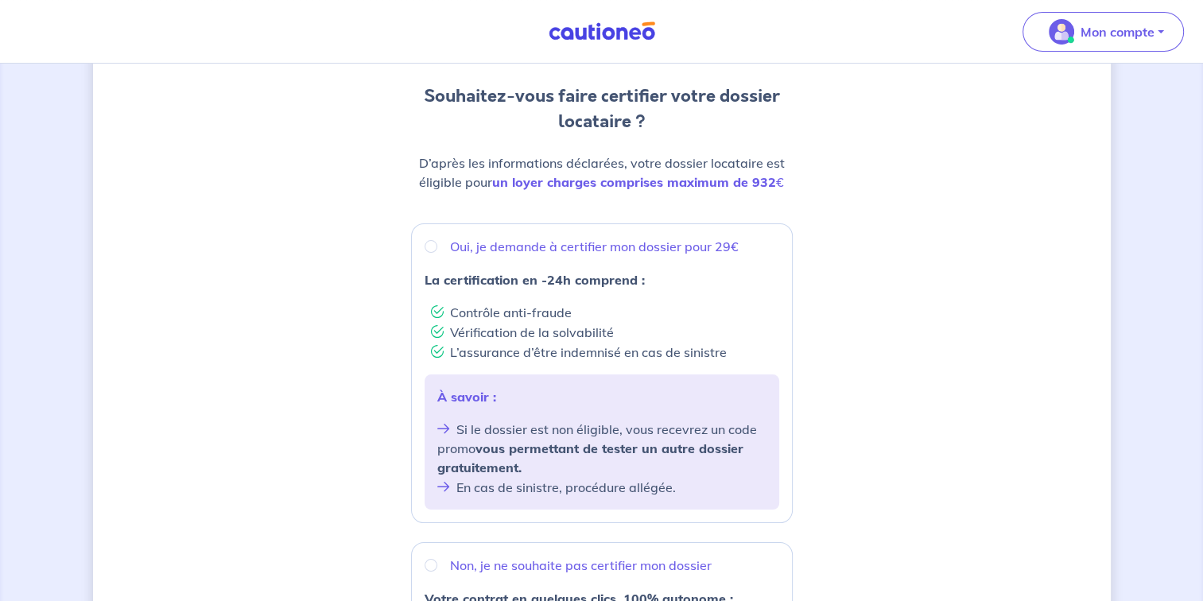
scroll to position [149, 0]
click at [430, 244] on input "Oui, je demande à certifier mon dossier pour 29€" at bounding box center [431, 245] width 13 height 13
radio input "true"
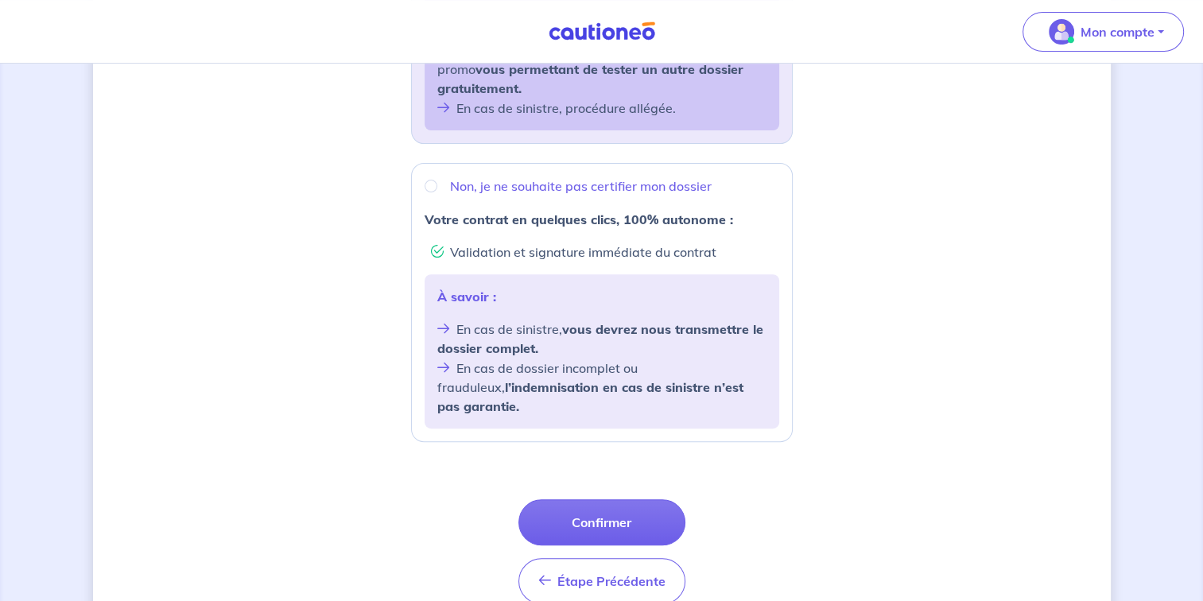
scroll to position [585, 0]
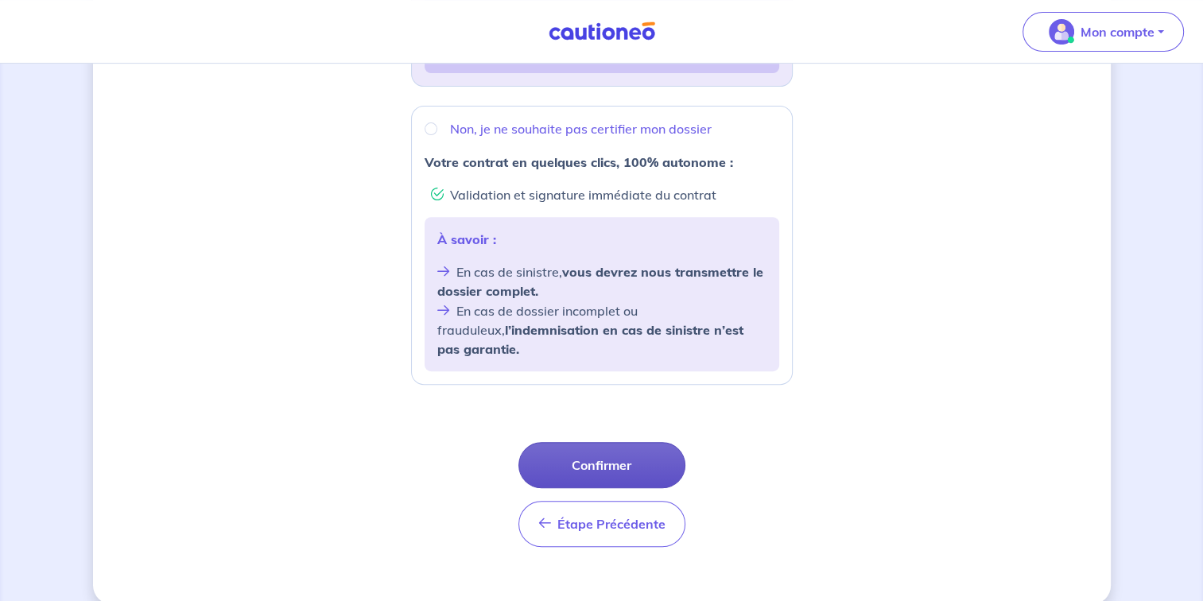
click at [611, 442] on button "Confirmer" at bounding box center [601, 465] width 167 height 46
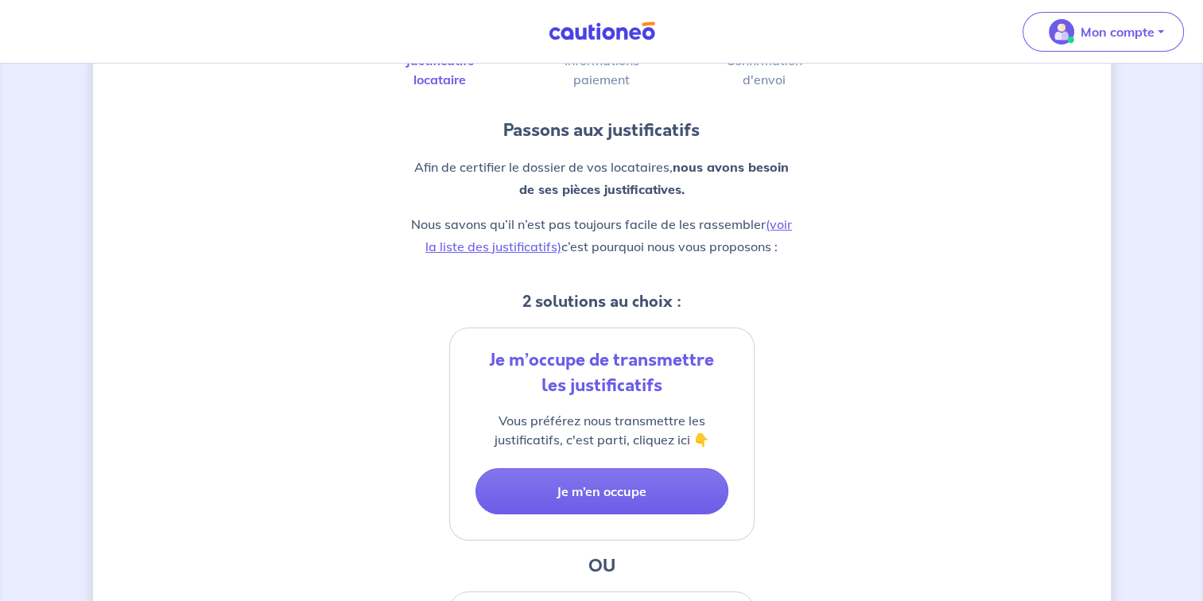
scroll to position [117, 0]
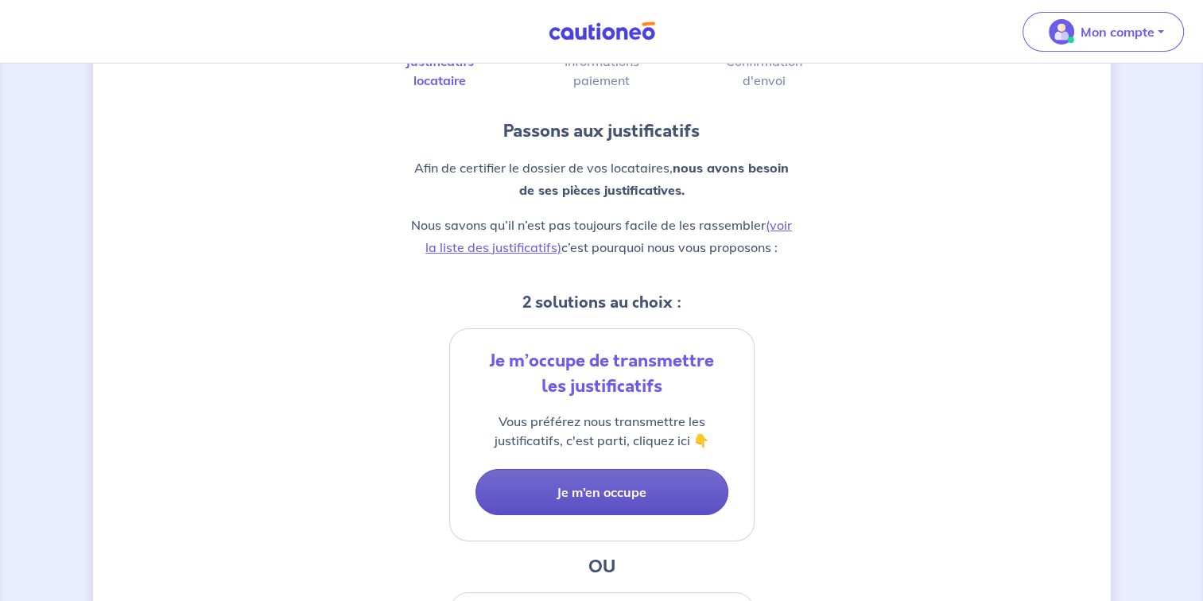
click at [619, 484] on button "Je m’en occupe" at bounding box center [602, 492] width 253 height 46
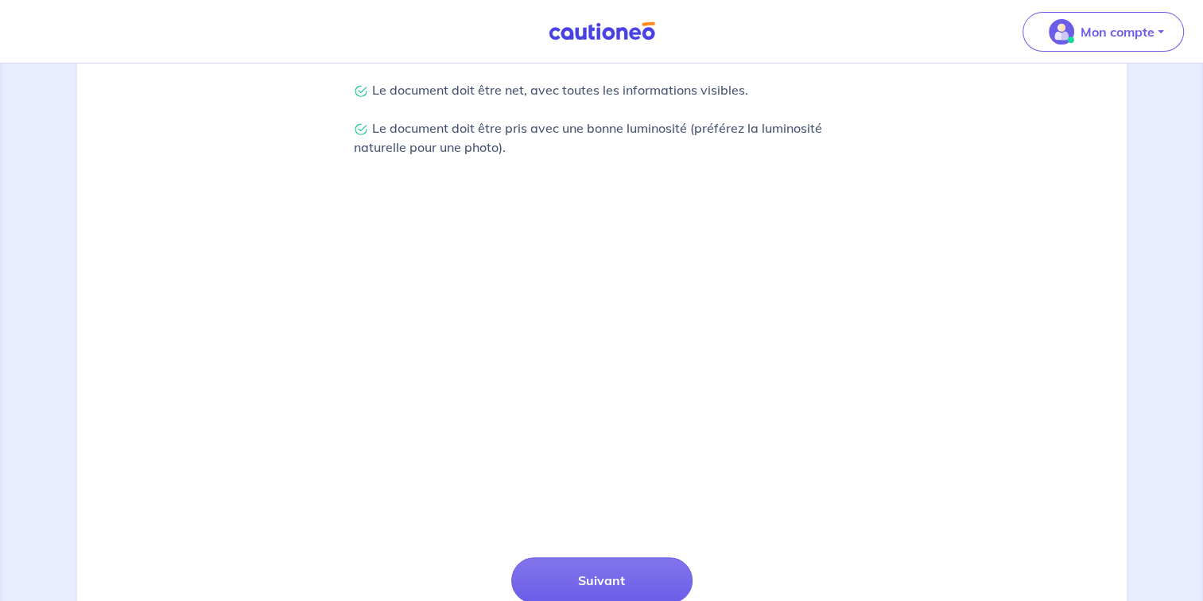
scroll to position [537, 0]
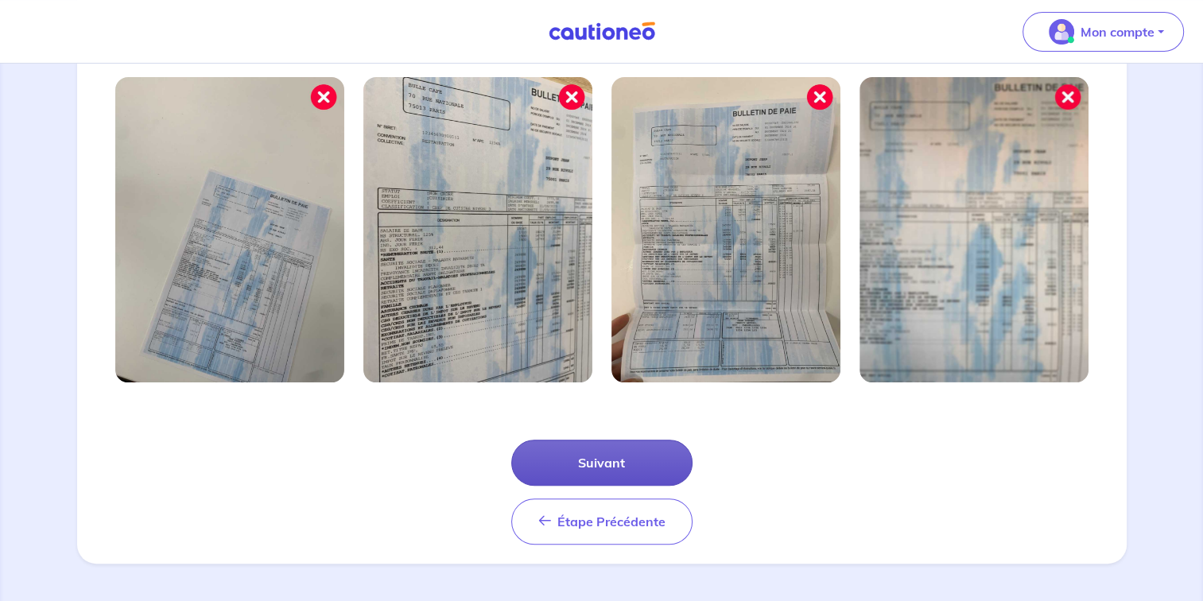
click at [616, 468] on button "Suivant" at bounding box center [601, 463] width 181 height 46
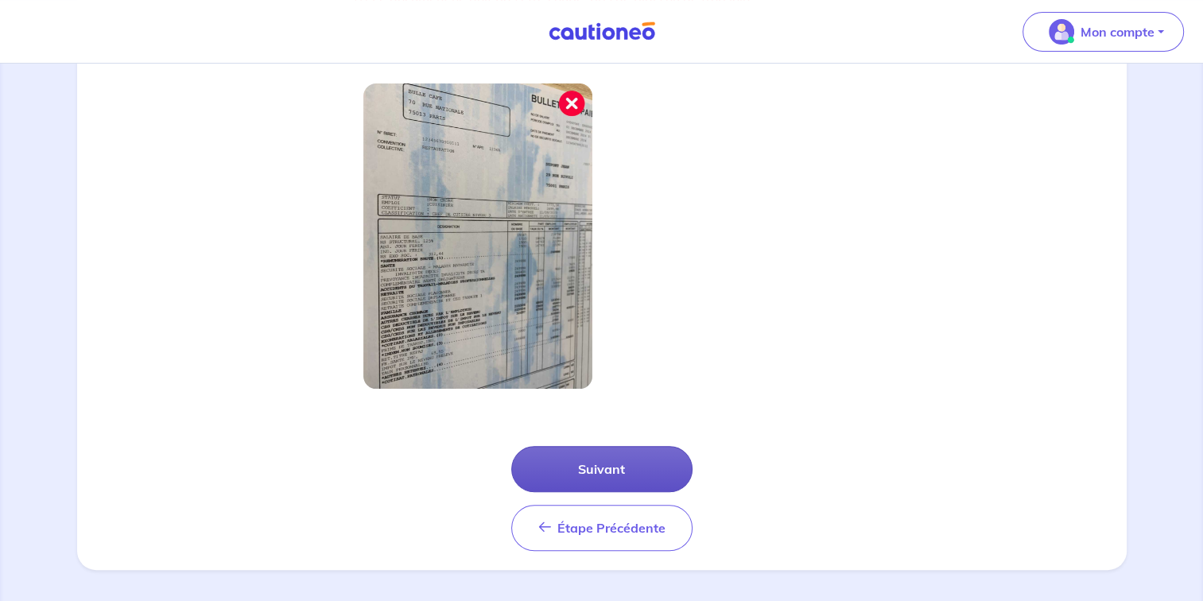
scroll to position [460, 0]
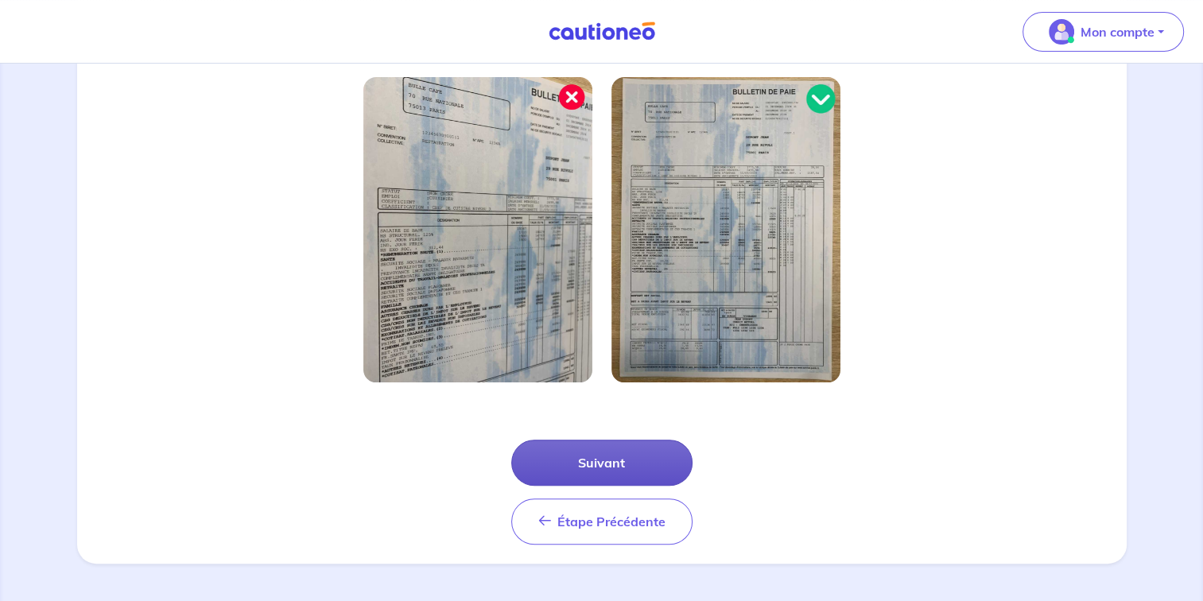
click at [615, 460] on button "Suivant" at bounding box center [601, 463] width 181 height 46
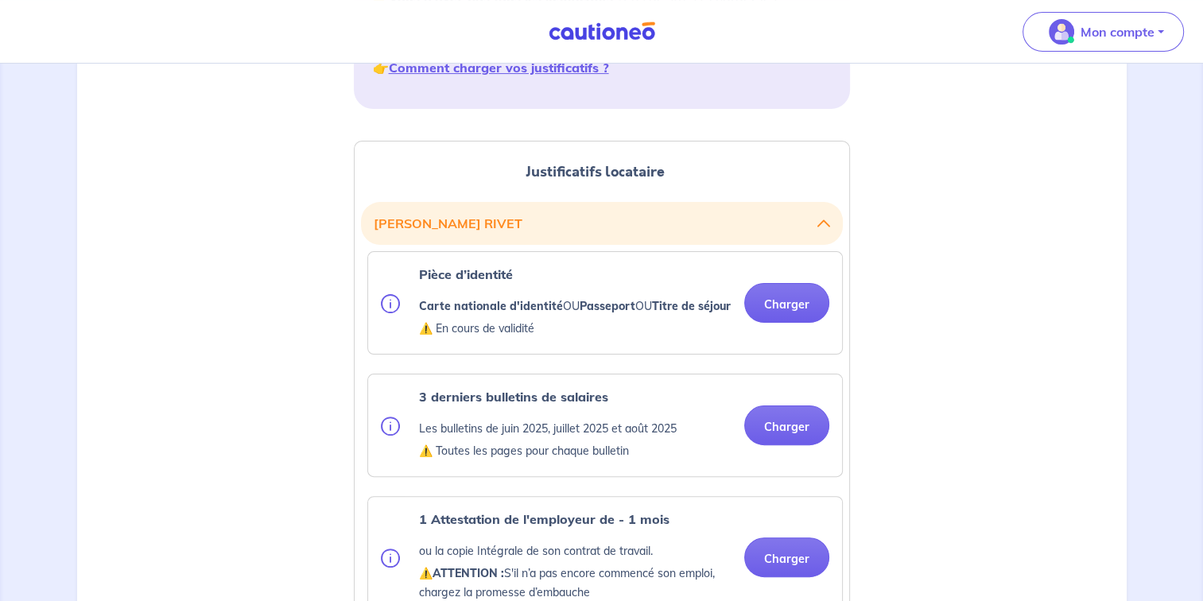
scroll to position [339, 0]
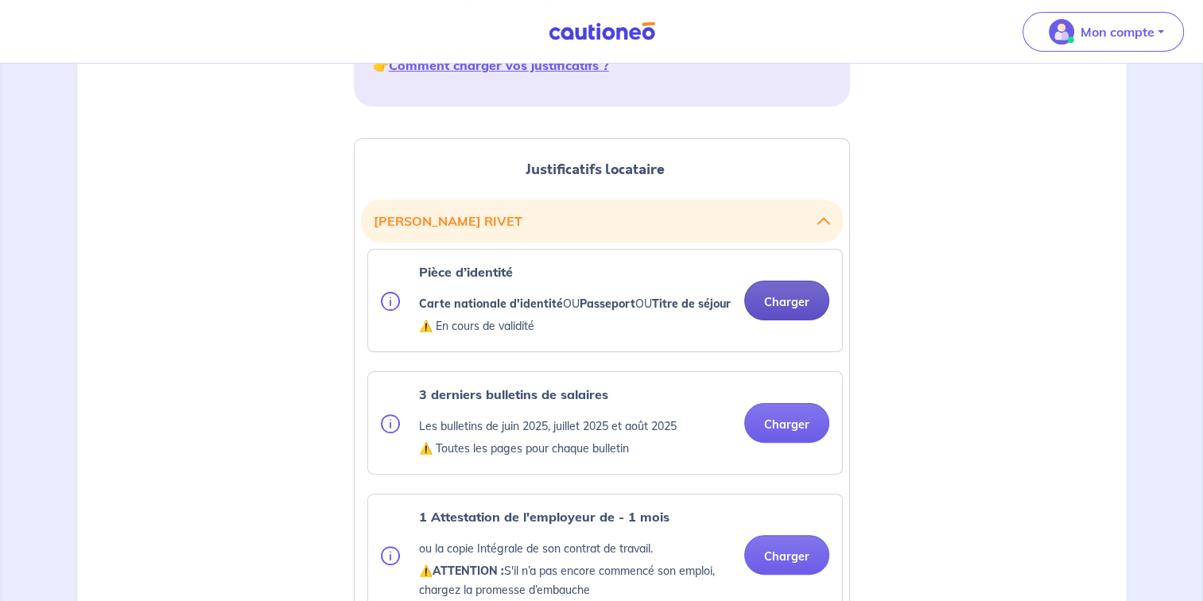
click at [780, 312] on button "Charger" at bounding box center [786, 301] width 85 height 40
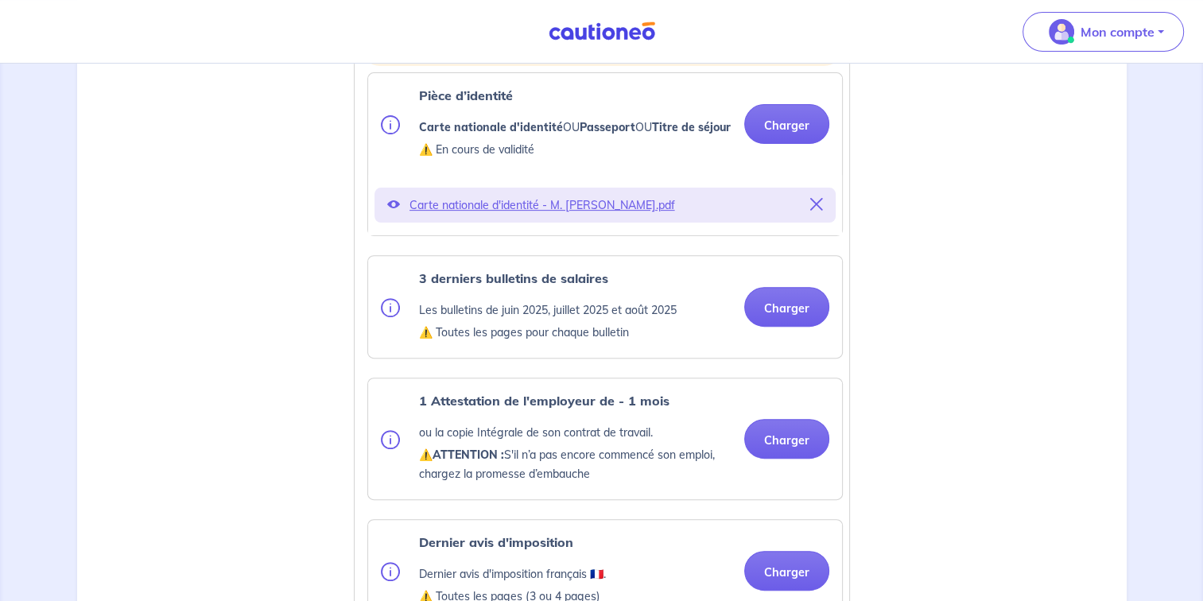
scroll to position [518, 0]
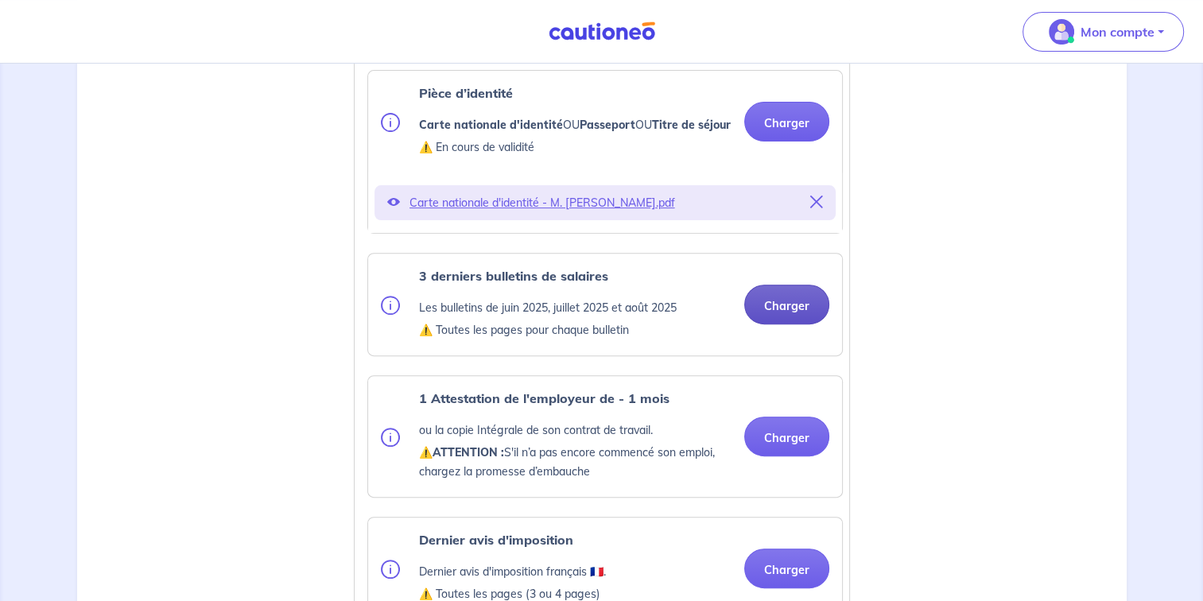
click at [779, 324] on button "Charger" at bounding box center [786, 305] width 85 height 40
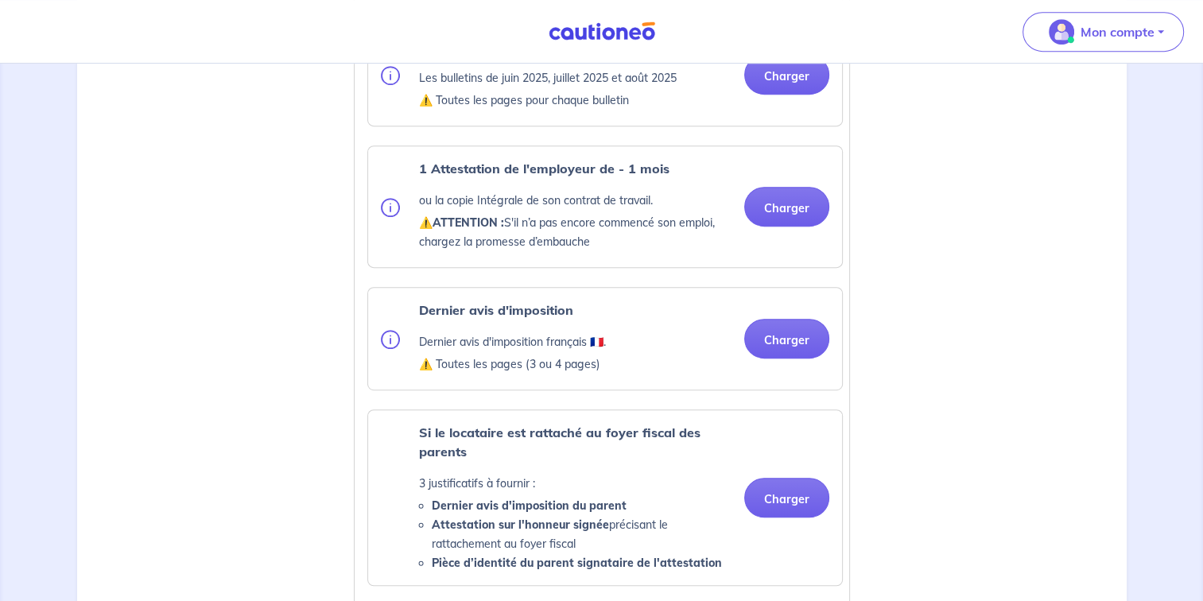
scroll to position [748, 0]
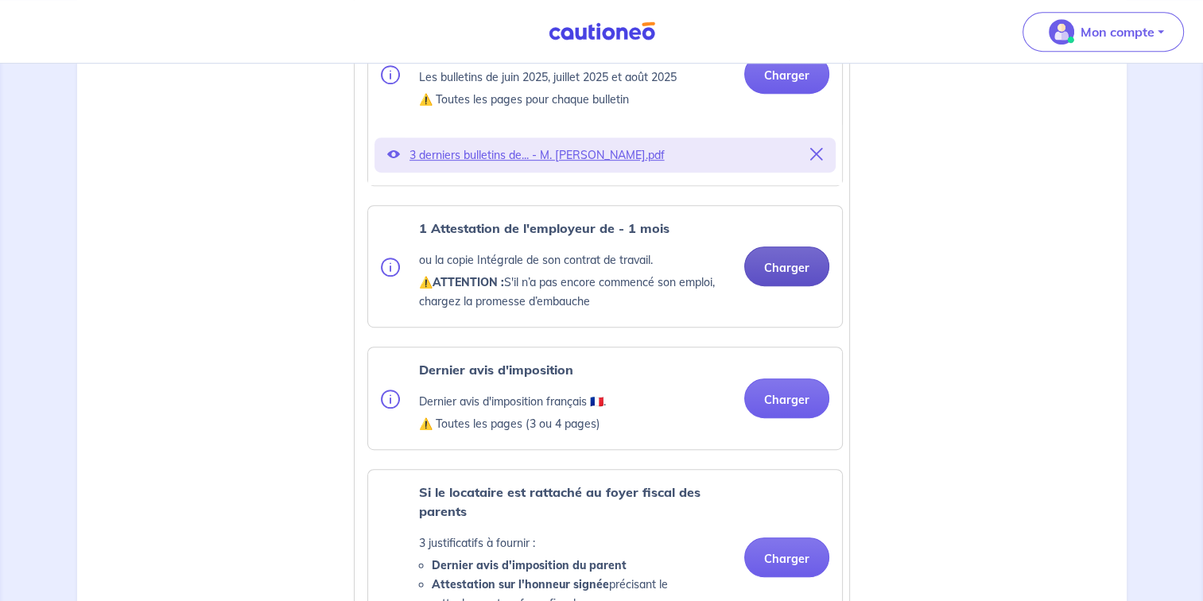
click at [771, 286] on button "Charger" at bounding box center [786, 267] width 85 height 40
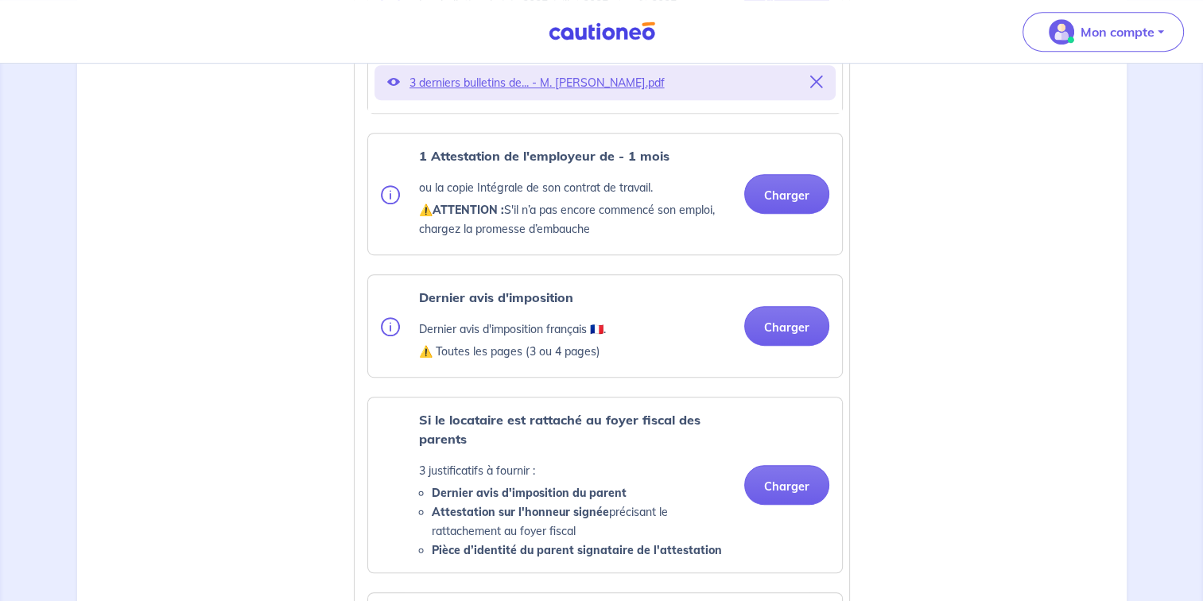
scroll to position [819, 0]
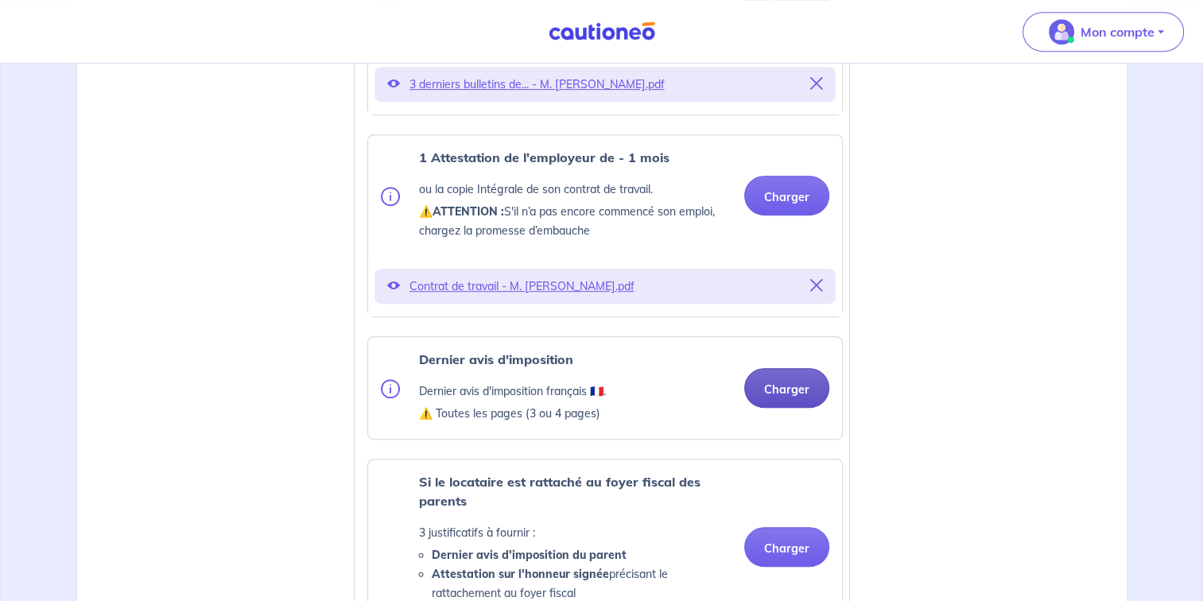
click at [779, 398] on button "Charger" at bounding box center [786, 388] width 85 height 40
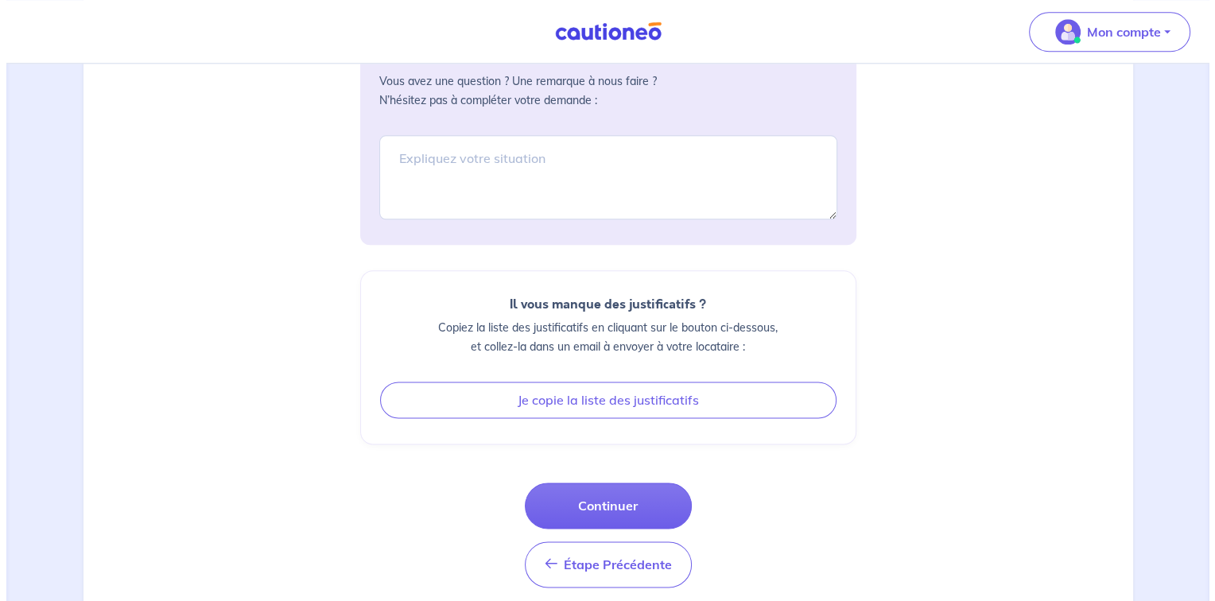
scroll to position [1929, 0]
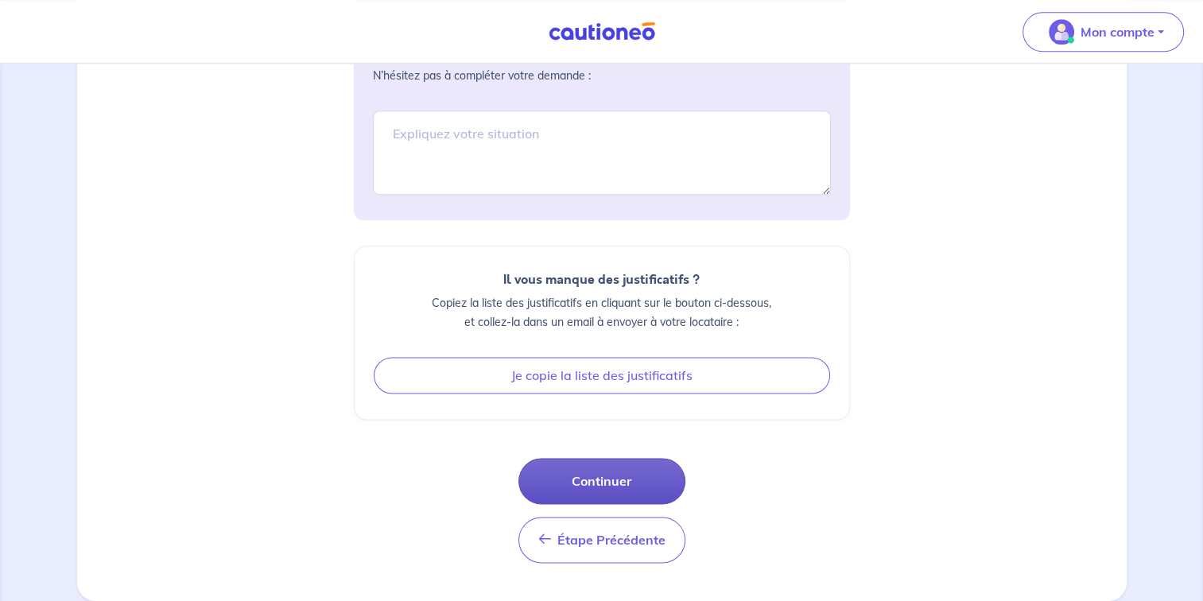
click at [622, 483] on button "Continuer" at bounding box center [601, 481] width 167 height 46
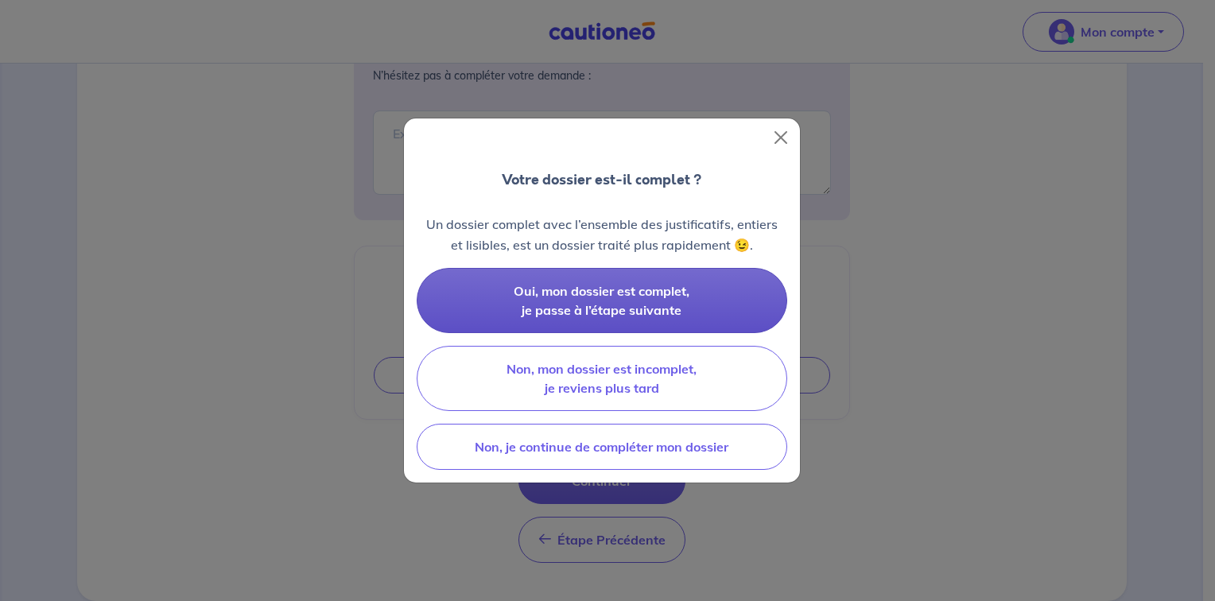
click at [614, 307] on span "Oui, mon dossier est complet, je passe à l’étape suivante" at bounding box center [602, 300] width 176 height 35
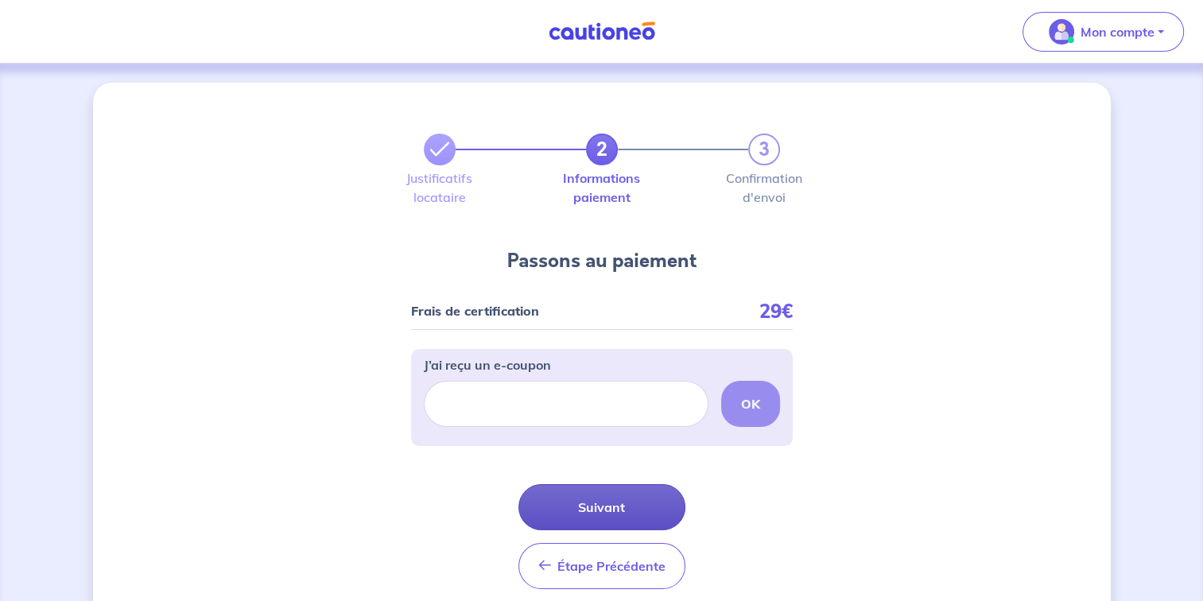
click at [604, 508] on button "Suivant" at bounding box center [601, 507] width 167 height 46
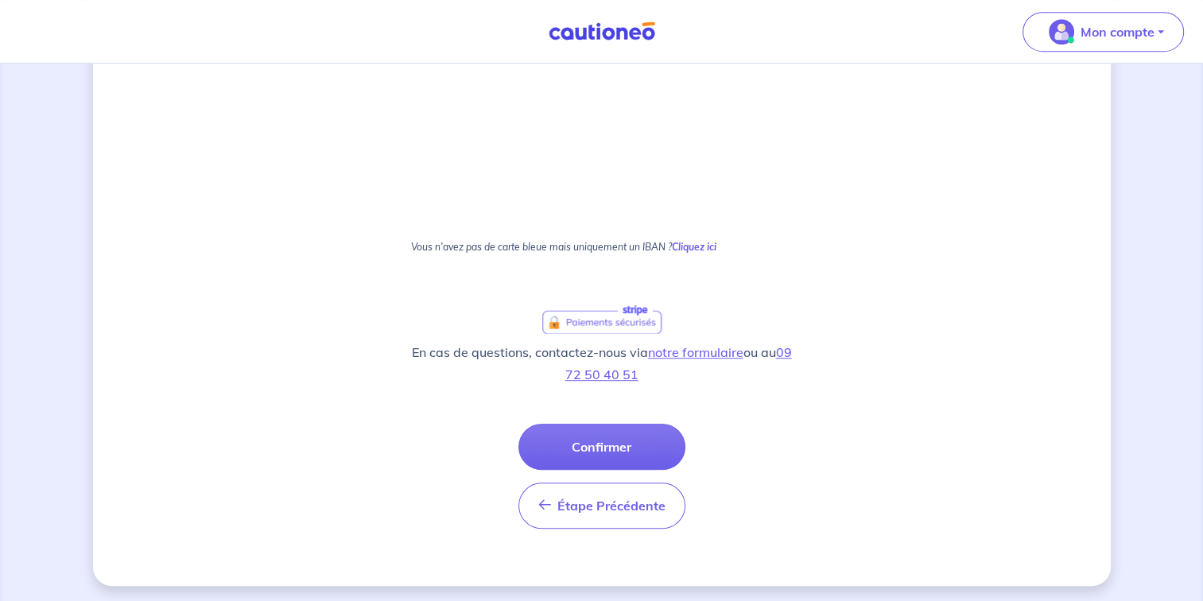
scroll to position [952, 0]
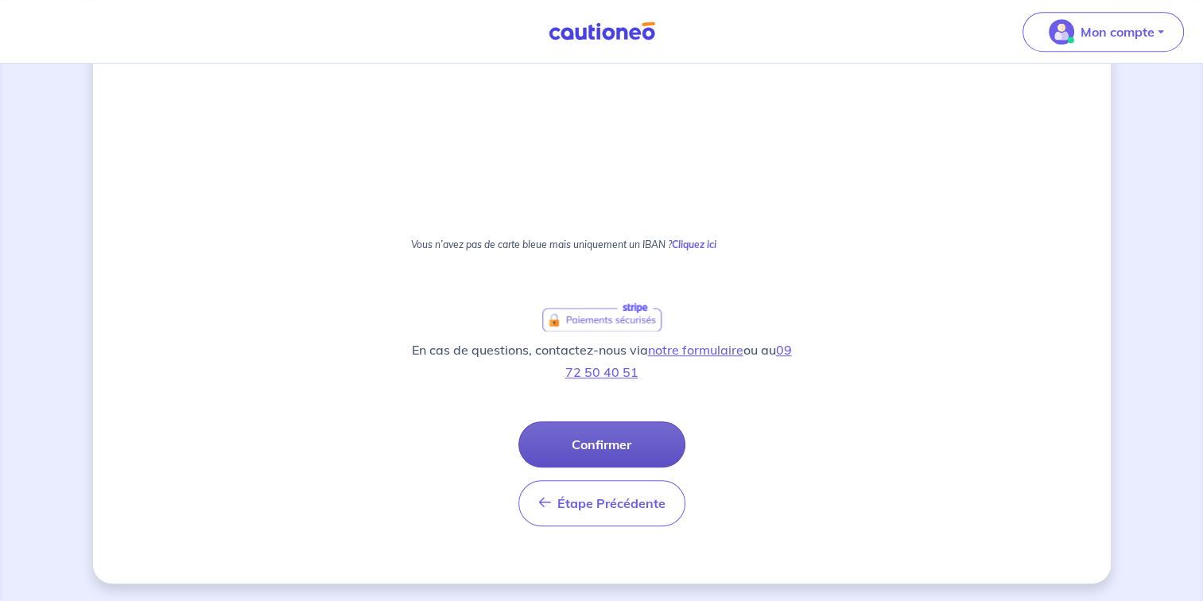
click at [592, 448] on button "Confirmer" at bounding box center [601, 444] width 167 height 46
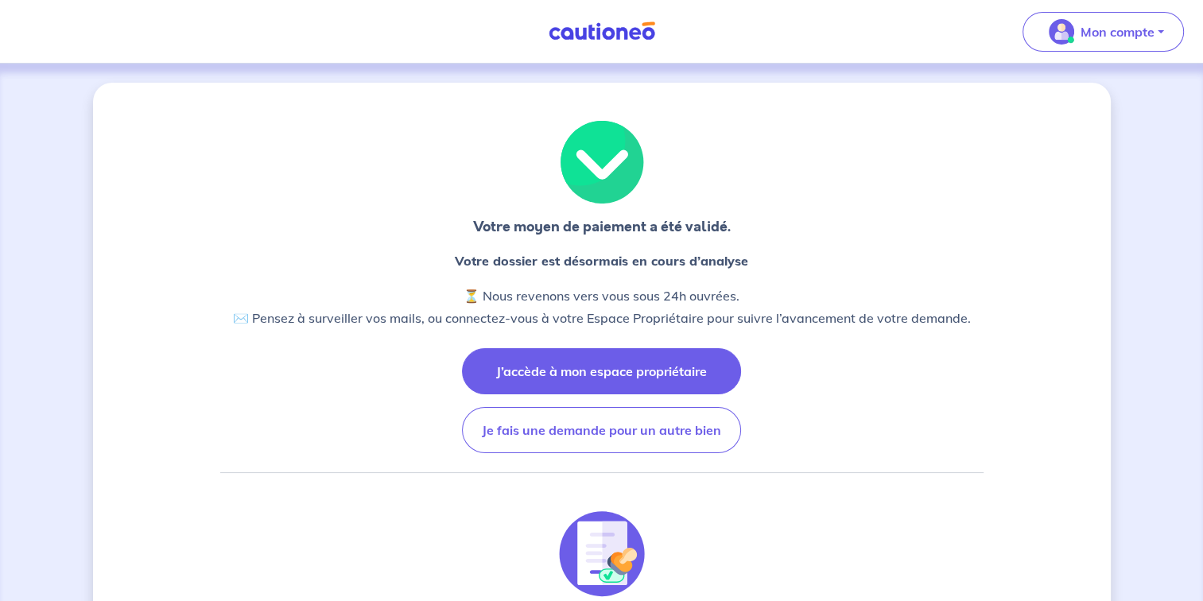
click at [646, 355] on button "J’accède à mon espace propriétaire" at bounding box center [601, 371] width 279 height 46
